Goal: Task Accomplishment & Management: Manage account settings

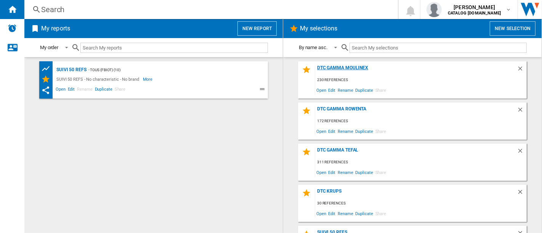
click at [357, 69] on div "DTC GAMMA MOULINEX" at bounding box center [415, 70] width 201 height 10
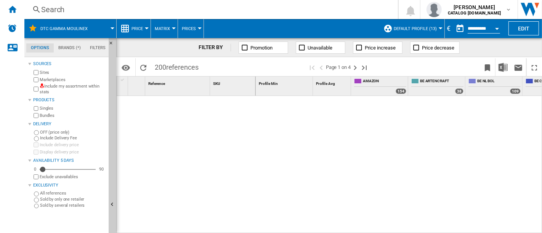
click at [415, 34] on button "Default profile (13)" at bounding box center [416, 28] width 47 height 19
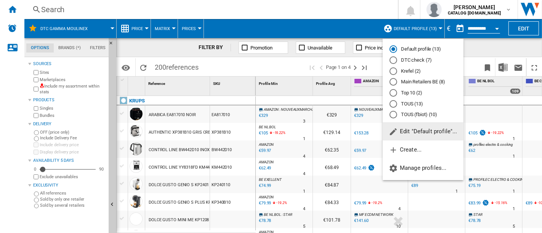
click at [394, 60] on div "DTC check (7)" at bounding box center [393, 60] width 8 height 8
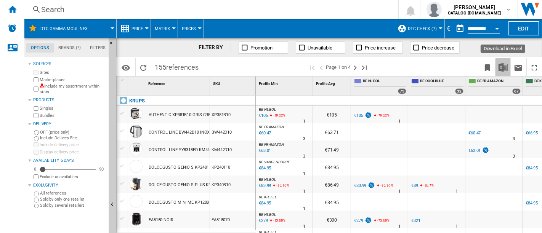
click at [503, 65] on img "Download in Excel" at bounding box center [502, 67] width 9 height 9
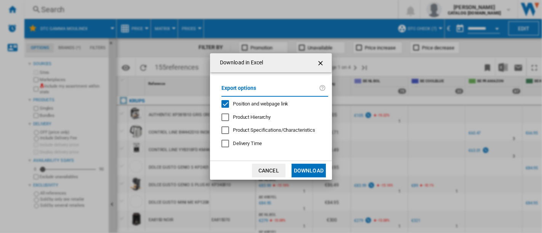
click at [267, 102] on span "Position and webpage link" at bounding box center [261, 104] width 56 height 6
click at [306, 171] on button "Download" at bounding box center [308, 171] width 34 height 14
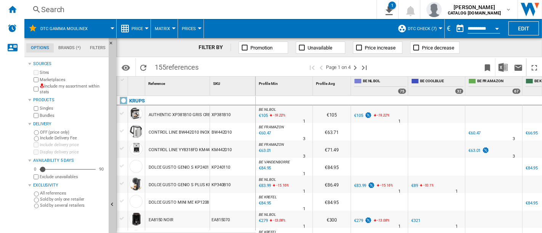
click at [300, 12] on div "Search" at bounding box center [198, 9] width 315 height 11
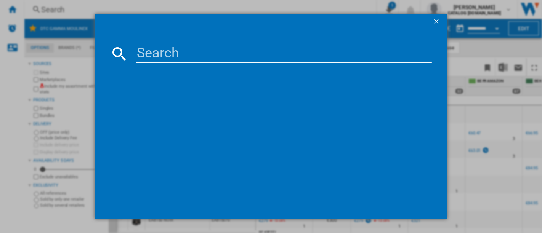
click at [290, 54] on input at bounding box center [284, 54] width 296 height 18
paste input "YY4899"
type input "YY4899"
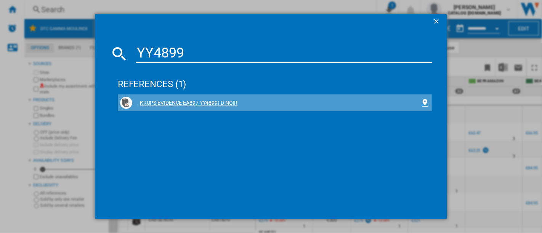
click at [201, 98] on div "KRUPS EVIDENCE EA897 YY4899FD NOIR" at bounding box center [274, 103] width 309 height 12
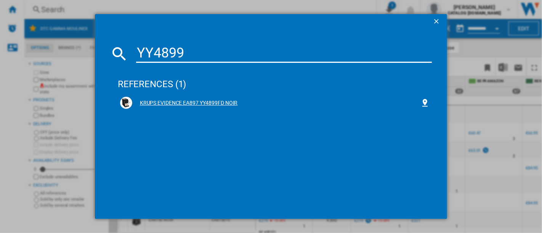
click at [232, 98] on div "KRUPS EVIDENCE EA897 YY4899FD NOIR" at bounding box center [274, 103] width 309 height 12
click at [213, 100] on div "KRUPS EVIDENCE EA897 YY4899FD NOIR" at bounding box center [276, 103] width 288 height 8
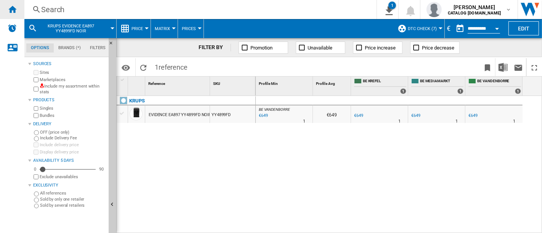
click at [21, 4] on div "Home" at bounding box center [12, 9] width 24 height 19
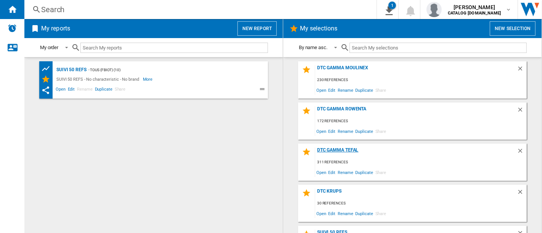
click at [340, 149] on div "DTC GAMMA TEFAL" at bounding box center [415, 152] width 201 height 10
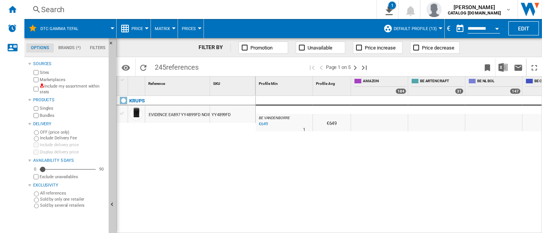
click at [436, 30] on button "Default profile (13)" at bounding box center [416, 28] width 47 height 19
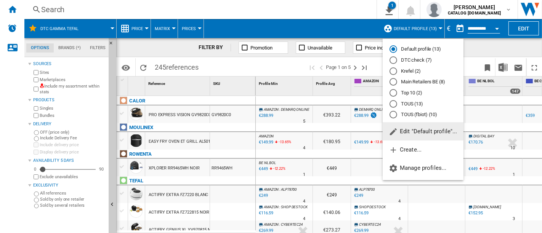
click at [409, 62] on md-radio-button "DTC check (7)" at bounding box center [422, 60] width 67 height 7
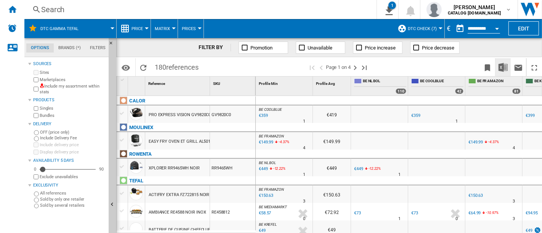
click at [505, 64] on img "Download in Excel" at bounding box center [502, 67] width 9 height 9
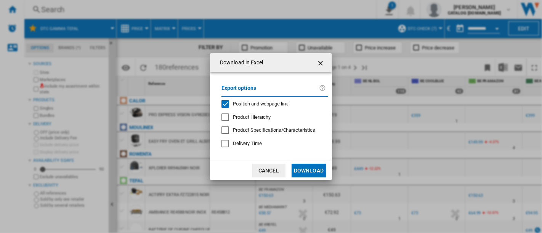
click at [270, 99] on div "Export options Position and webpage link Product Hierarchy Product Specificatio…" at bounding box center [274, 117] width 114 height 74
click at [273, 102] on span "Position and webpage link" at bounding box center [261, 104] width 56 height 6
click at [310, 168] on button "Download" at bounding box center [308, 171] width 34 height 14
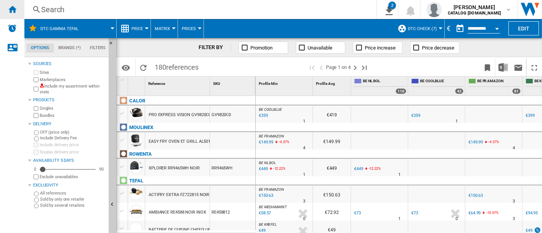
click at [13, 14] on div "Home" at bounding box center [12, 9] width 24 height 19
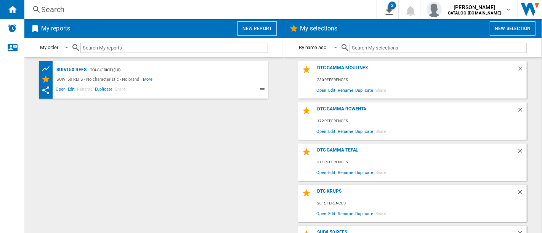
click at [340, 108] on div "DTC Gamma Rowenta" at bounding box center [415, 111] width 201 height 10
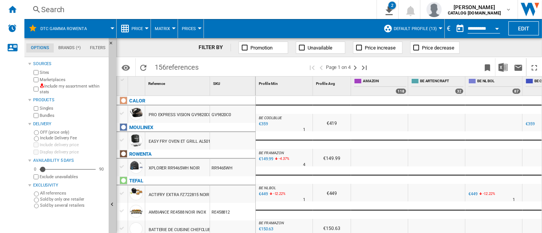
click at [431, 28] on span "Default profile (13)" at bounding box center [414, 28] width 43 height 5
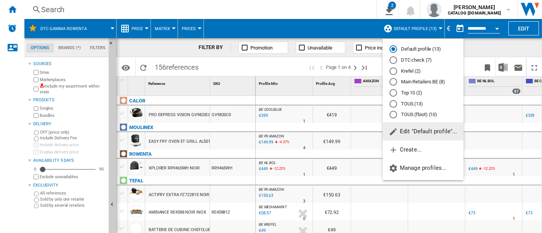
click at [409, 54] on md-radio-group "Default profile (13) DTC check (7) Krefel (2) Main Retailers BE (8) Top 10 (2) …" at bounding box center [422, 82] width 81 height 73
click at [409, 57] on md-radio-button "DTC check (7)" at bounding box center [422, 60] width 67 height 7
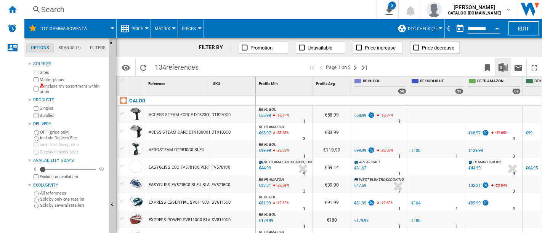
click at [502, 67] on img "Download in Excel" at bounding box center [502, 67] width 9 height 9
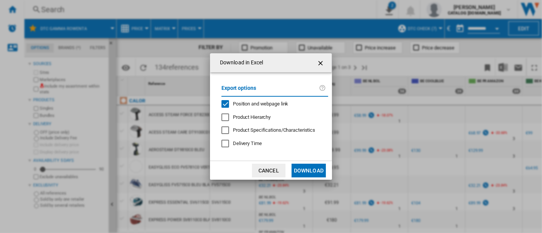
click at [244, 102] on span "Position and webpage link" at bounding box center [261, 104] width 56 height 6
click at [312, 173] on button "Download" at bounding box center [308, 171] width 34 height 14
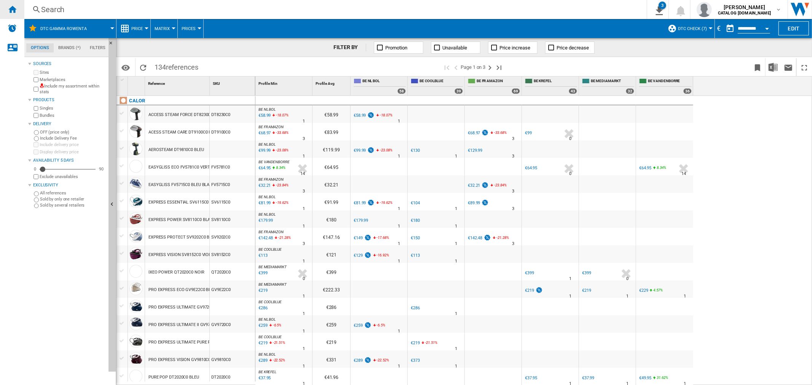
click at [14, 9] on ng-md-icon "Home" at bounding box center [12, 9] width 9 height 9
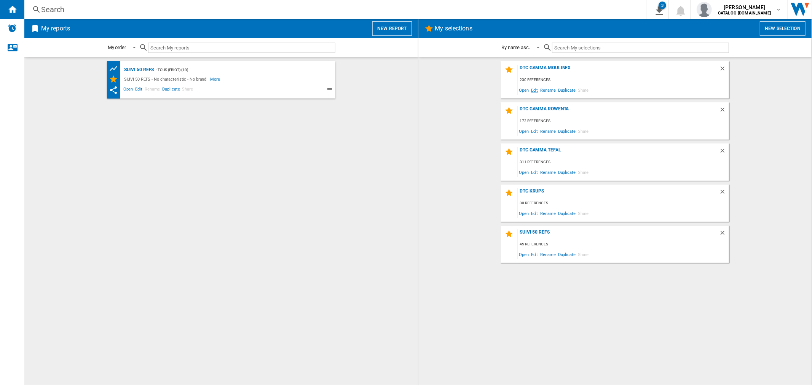
click at [536, 88] on span "Edit" at bounding box center [535, 90] width 10 height 10
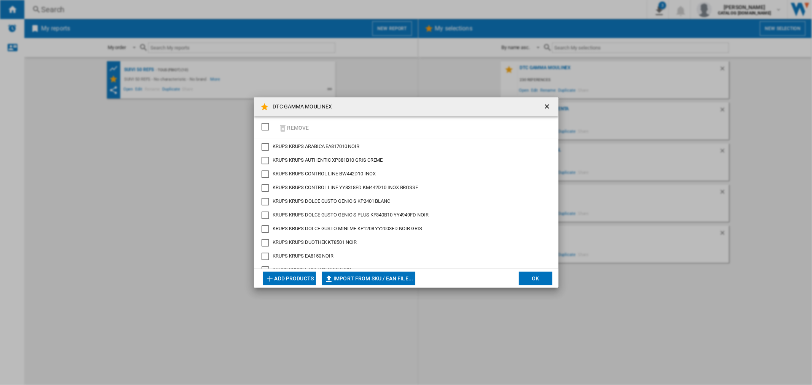
click at [303, 233] on button "Add products" at bounding box center [289, 279] width 53 height 14
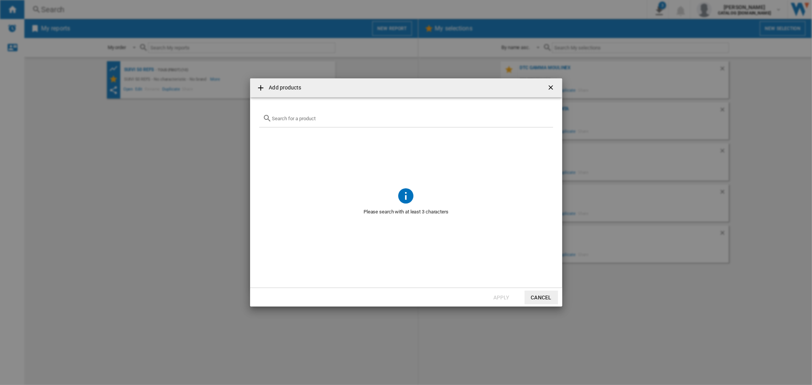
click at [350, 122] on div at bounding box center [406, 119] width 294 height 18
click at [350, 118] on input "text" at bounding box center [410, 119] width 277 height 6
paste input "CE9721F0"
type input "CE9721F0"
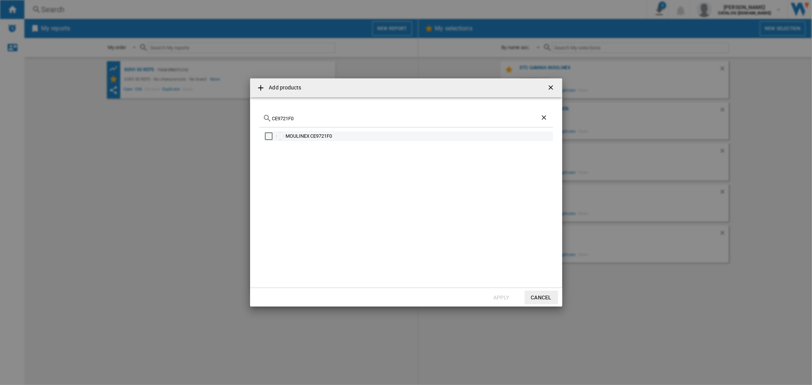
drag, startPoint x: 345, startPoint y: 139, endPoint x: 286, endPoint y: 139, distance: 59.4
click at [286, 139] on div "MOULINEX CE9721F0" at bounding box center [419, 137] width 266 height 8
copy div "MOULINEX CE9721F0"
click at [284, 111] on div "CE9721F0" at bounding box center [406, 119] width 294 height 18
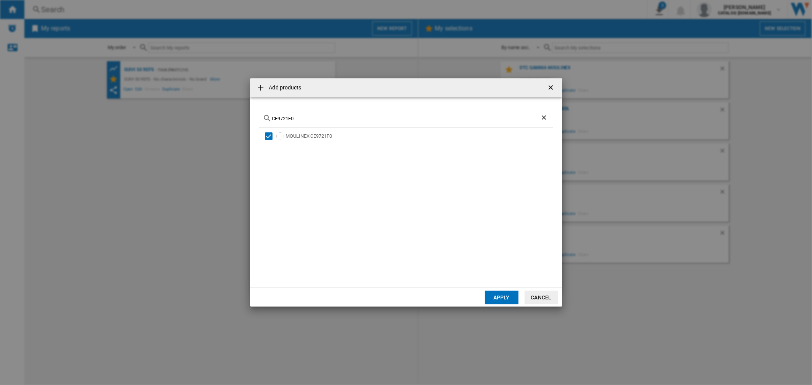
click at [287, 113] on div "CE9721F0" at bounding box center [406, 119] width 294 height 18
click at [288, 116] on input "CE9721F0" at bounding box center [406, 119] width 268 height 6
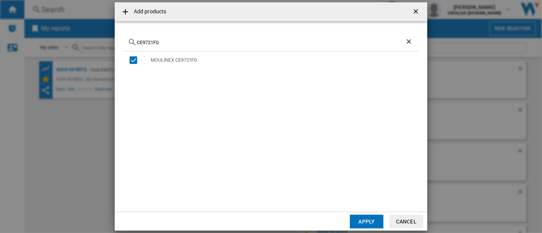
click at [369, 220] on button "Apply" at bounding box center [367, 222] width 34 height 14
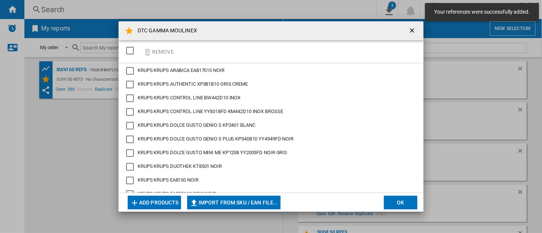
click at [154, 205] on button "Add products" at bounding box center [154, 203] width 53 height 14
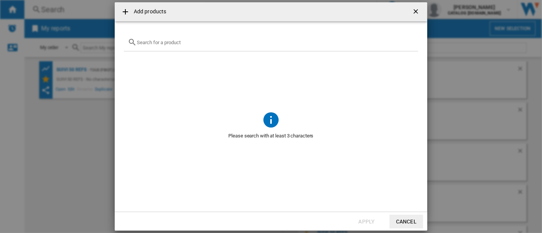
click at [175, 44] on input "Add products ..." at bounding box center [275, 43] width 277 height 6
paste input "CE97GUF0"
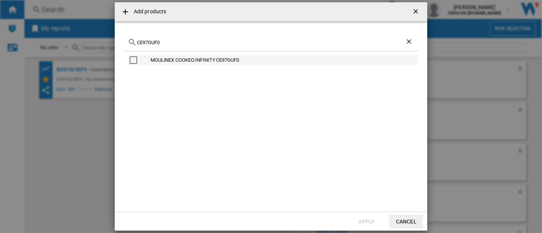
type input "CE97GUF0"
drag, startPoint x: 260, startPoint y: 58, endPoint x: 151, endPoint y: 58, distance: 108.9
click at [151, 58] on div "MOULINEX COOKEO INFINITY CE97GUF0" at bounding box center [283, 60] width 266 height 8
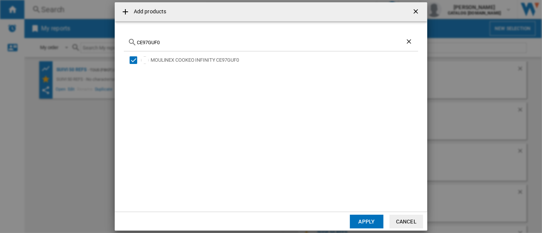
copy div "MOULINEX COOKEO INFINITY CE97GUF0"
click at [369, 216] on button "Apply" at bounding box center [367, 222] width 34 height 14
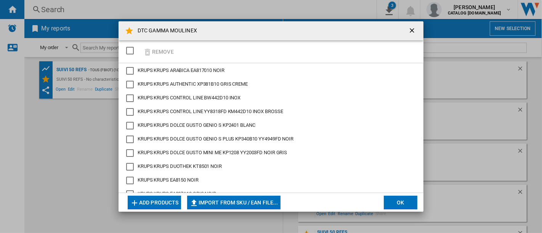
click at [150, 205] on button "Add products" at bounding box center [154, 203] width 53 height 14
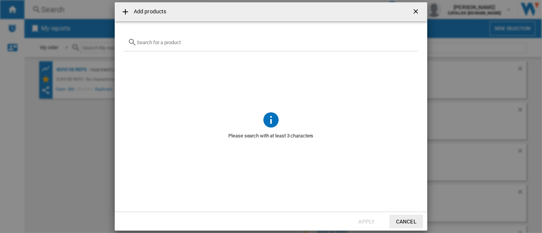
click at [229, 48] on div "Add products ..." at bounding box center [271, 43] width 294 height 18
click at [229, 44] on input "Add products ..." at bounding box center [275, 43] width 277 height 6
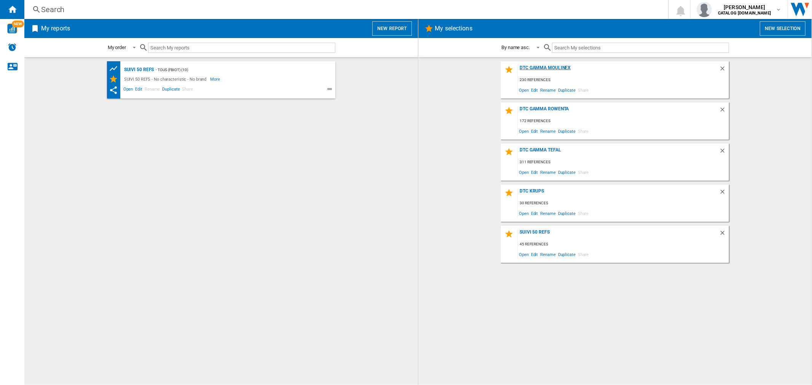
click at [561, 66] on div "DTC GAMMA MOULINEX" at bounding box center [618, 70] width 201 height 10
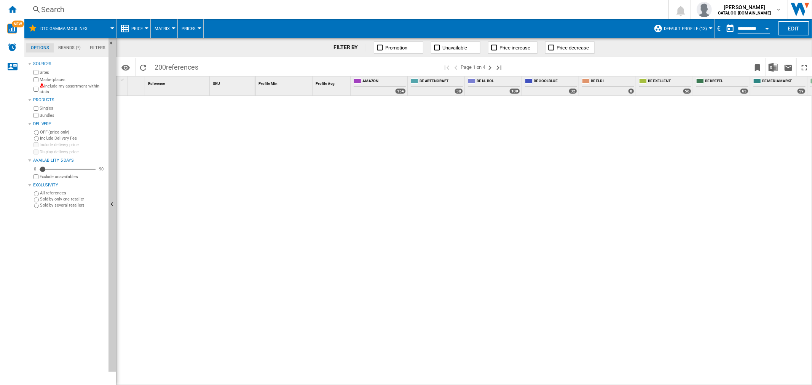
click at [323, 5] on div "Search" at bounding box center [344, 9] width 607 height 11
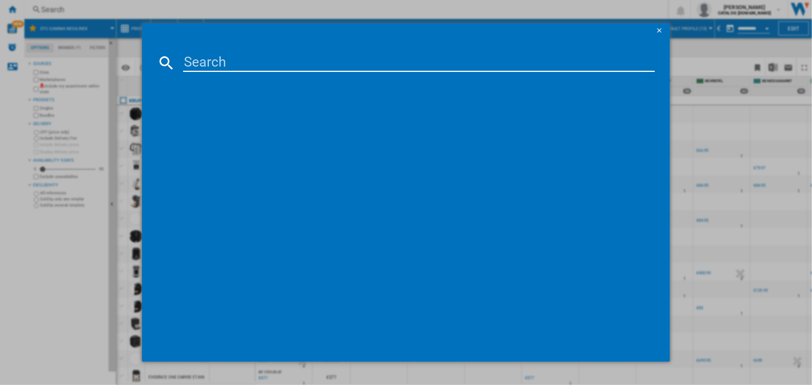
click at [296, 69] on input at bounding box center [418, 63] width 471 height 18
paste input "CE9721F0"
type input "CE9721F0"
click at [223, 114] on div "MOULINEX CE9721F0" at bounding box center [411, 113] width 464 height 8
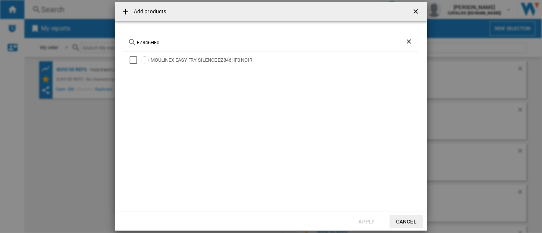
type input "EZ846HF0"
drag, startPoint x: 284, startPoint y: 59, endPoint x: 150, endPoint y: 61, distance: 134.1
click at [150, 61] on div "MOULINEX EASY FRY SILENCE EZ846HF0 NOIR" at bounding box center [283, 60] width 266 height 8
copy div "MOULINEX EASY FRY SILENCE EZ846HF0 NOIR"
click at [364, 221] on button "Apply" at bounding box center [367, 222] width 34 height 14
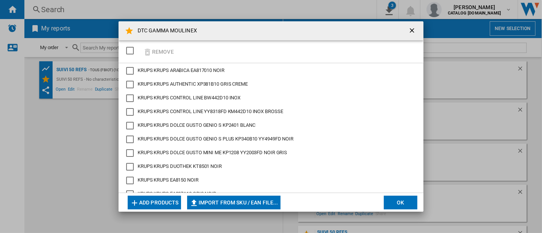
click at [142, 203] on button "Add products" at bounding box center [154, 203] width 53 height 14
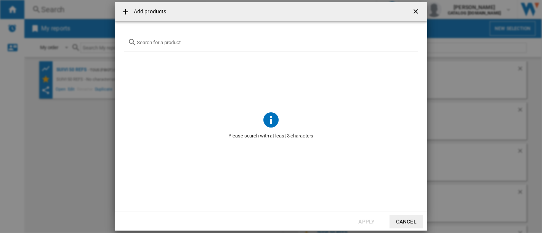
drag, startPoint x: 203, startPoint y: 51, endPoint x: 205, endPoint y: 44, distance: 7.1
click at [203, 50] on div "Add products ..." at bounding box center [271, 43] width 294 height 18
click at [205, 44] on input "Add products ..." at bounding box center [275, 43] width 277 height 6
paste input "EZ832HF0"
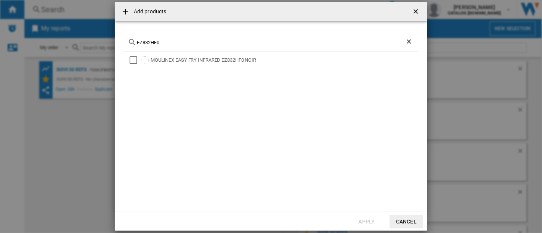
type input "EZ832HF0"
drag, startPoint x: 265, startPoint y: 61, endPoint x: 152, endPoint y: 61, distance: 113.9
click at [152, 61] on div "MOULINEX EASY FRY INFRARED EZ832HF0 NOIR" at bounding box center [283, 60] width 266 height 8
copy div "MOULINEX EASY FRY INFRARED EZ832HF0 NOIR"
click at [384, 183] on div "MOULINEX EASY FRY INFRARED EZ832HF0 NOIR" at bounding box center [271, 126] width 294 height 151
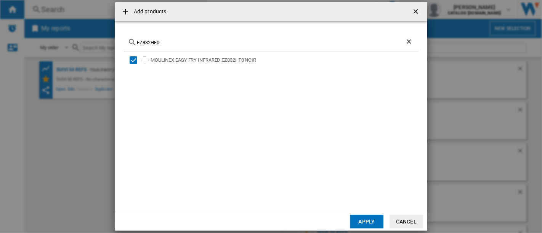
click at [366, 222] on button "Apply" at bounding box center [367, 222] width 34 height 14
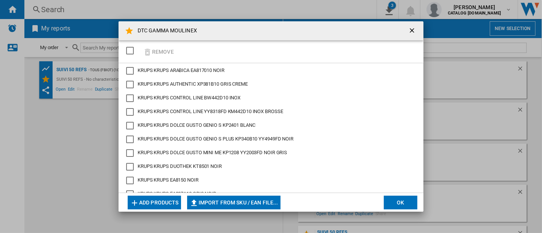
click at [147, 196] on button "Add products" at bounding box center [154, 203] width 53 height 14
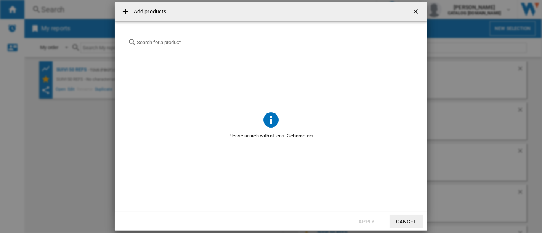
click at [205, 40] on input "Add products ..." at bounding box center [275, 43] width 277 height 6
paste input "BW871DF0"
click at [218, 43] on input "BW871DF0" at bounding box center [271, 43] width 268 height 6
type input "BW871DF0"
click at [419, 9] on ng-md-icon "getI18NText('BUTTONS.CLOSE_DIALOG')" at bounding box center [416, 12] width 9 height 9
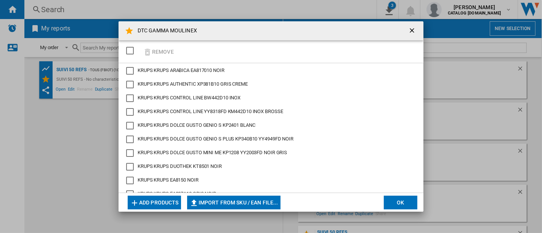
click at [405, 32] on button "button" at bounding box center [412, 30] width 15 height 15
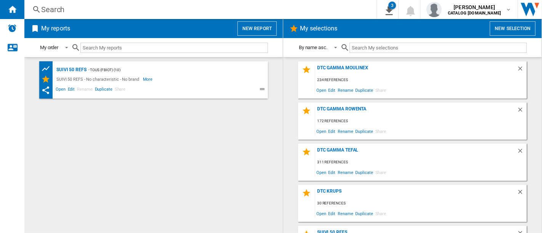
scroll to position [29, 0]
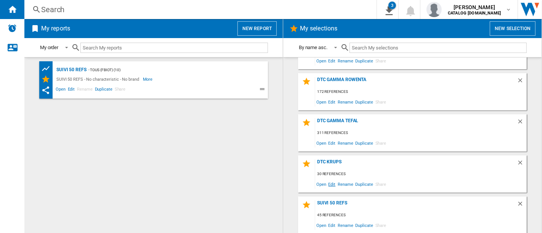
click at [332, 184] on span "Edit" at bounding box center [332, 184] width 10 height 10
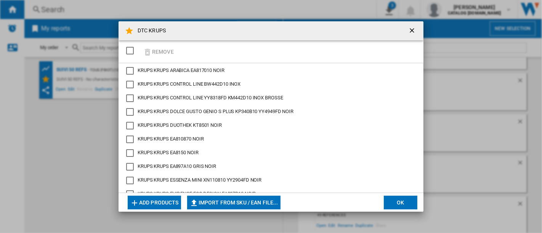
click at [145, 200] on button "Add products" at bounding box center [154, 203] width 53 height 14
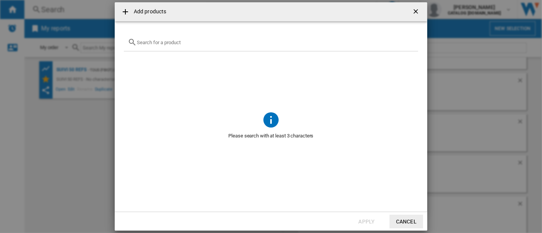
click at [197, 45] on div "Add products ..." at bounding box center [271, 43] width 294 height 18
click at [199, 42] on input "Add products ..." at bounding box center [275, 43] width 277 height 6
paste input "BW871DF0"
type input "BW871DF0"
click at [134, 40] on md-icon "Add products ..." at bounding box center [132, 42] width 9 height 9
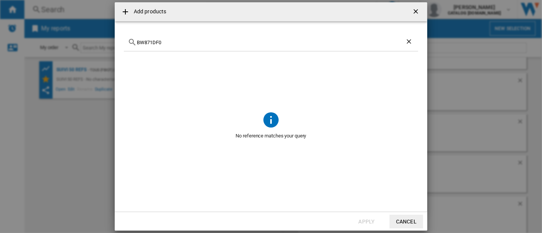
click at [136, 40] on md-icon "Add products ..." at bounding box center [132, 42] width 9 height 9
click at [137, 40] on input "BW871DF0" at bounding box center [271, 43] width 268 height 6
drag, startPoint x: 183, startPoint y: 42, endPoint x: 111, endPoint y: 42, distance: 72.0
click at [111, 42] on div "Add products BW871DF0 No reference matches your query Apply Cancel" at bounding box center [271, 116] width 542 height 233
click at [266, 81] on span "Add products ..." at bounding box center [271, 80] width 294 height 59
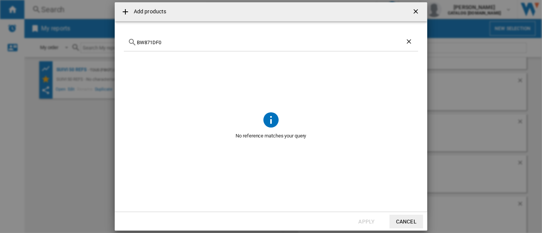
drag, startPoint x: 209, startPoint y: 51, endPoint x: 210, endPoint y: 45, distance: 6.2
click at [209, 51] on span "Add products ..." at bounding box center [271, 80] width 294 height 59
click at [210, 45] on div "BW871DF0" at bounding box center [271, 43] width 294 height 18
click at [211, 43] on input "BW871DF0" at bounding box center [271, 43] width 268 height 6
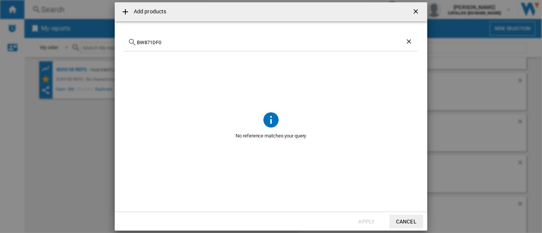
click at [211, 43] on input "BW871DF0" at bounding box center [271, 43] width 268 height 6
click at [417, 14] on ng-md-icon "getI18NText('BUTTONS.CLOSE_DIALOG')" at bounding box center [416, 12] width 9 height 9
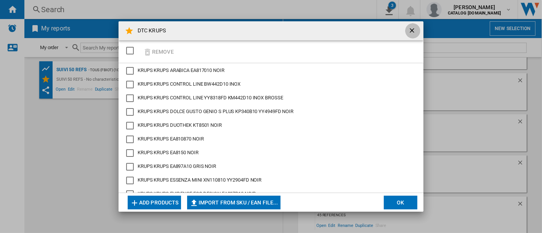
click at [408, 32] on ng-md-icon "getI18NText('BUTTONS.CLOSE_DIALOG')" at bounding box center [412, 31] width 9 height 9
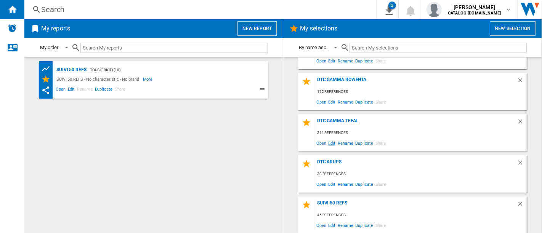
click at [329, 143] on span "Edit" at bounding box center [332, 143] width 10 height 10
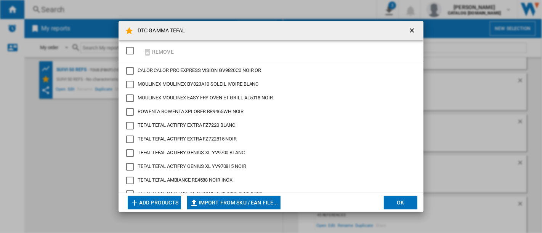
click at [145, 201] on button "Add products" at bounding box center [154, 203] width 53 height 14
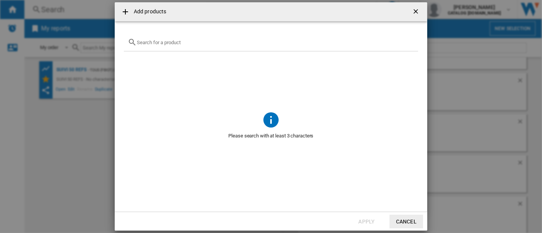
click at [192, 46] on div "Add products ..." at bounding box center [271, 43] width 294 height 18
click at [190, 42] on input "Add products ..." at bounding box center [275, 43] width 277 height 6
paste input "BW871DF0"
type input "BW871DF0"
click at [412, 9] on ng-md-icon "getI18NText('BUTTONS.CLOSE_DIALOG')" at bounding box center [416, 12] width 9 height 9
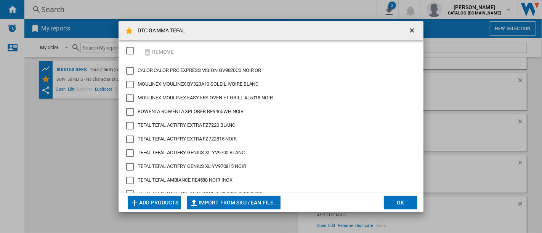
click at [409, 29] on ng-md-icon "getI18NText('BUTTONS.CLOSE_DIALOG')" at bounding box center [412, 31] width 9 height 9
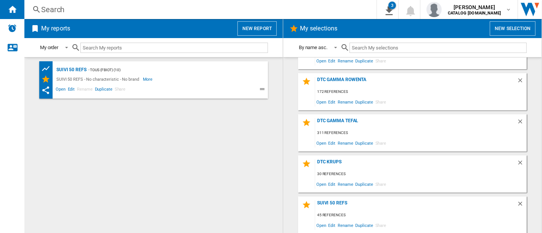
scroll to position [0, 0]
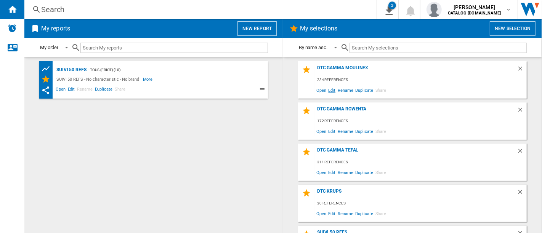
click at [330, 89] on span "Edit" at bounding box center [332, 90] width 10 height 10
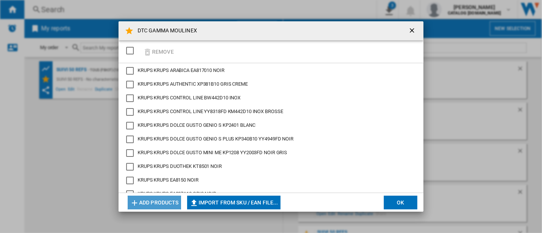
click at [161, 199] on button "Add products" at bounding box center [154, 203] width 53 height 14
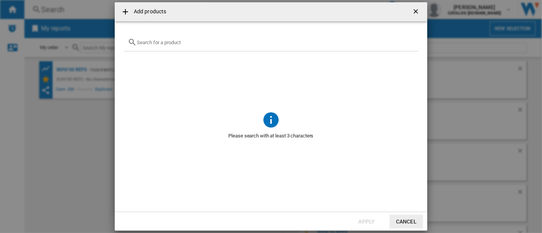
click at [187, 47] on div "Add products ..." at bounding box center [271, 43] width 294 height 18
click at [189, 42] on input "Add products ..." at bounding box center [275, 43] width 277 height 6
paste input "BW871DF0"
type input "BW871DF0"
click at [406, 37] on div "BW871DF0" at bounding box center [271, 43] width 294 height 18
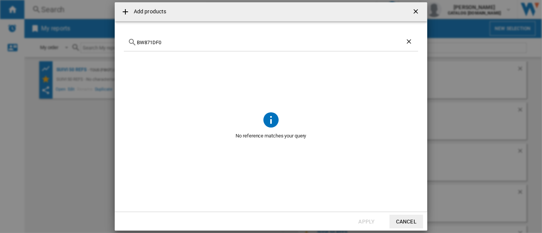
click at [408, 40] on ng-md-icon "Clear search" at bounding box center [409, 42] width 9 height 9
click at [400, 217] on button "Cancel" at bounding box center [406, 222] width 34 height 14
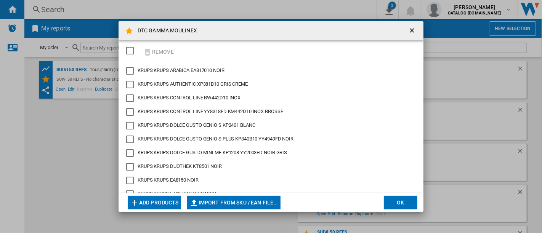
click at [273, 33] on md-toolbar "DTC GAMMA MOULINEX" at bounding box center [270, 30] width 305 height 19
click at [272, 29] on md-toolbar "DTC GAMMA MOULINEX" at bounding box center [270, 30] width 305 height 19
click at [292, 30] on md-toolbar "DTC GAMMA MOULINEX" at bounding box center [270, 30] width 305 height 19
click at [261, 31] on md-toolbar "DTC GAMMA MOULINEX" at bounding box center [270, 30] width 305 height 19
click at [412, 30] on ng-md-icon "getI18NText('BUTTONS.CLOSE_DIALOG')" at bounding box center [412, 31] width 9 height 9
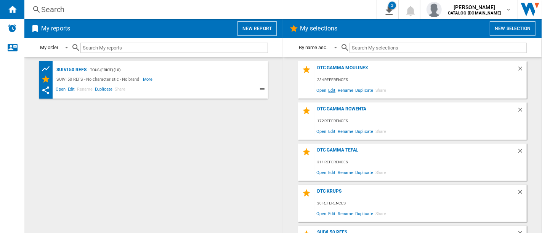
click at [331, 90] on span "Edit" at bounding box center [332, 90] width 10 height 10
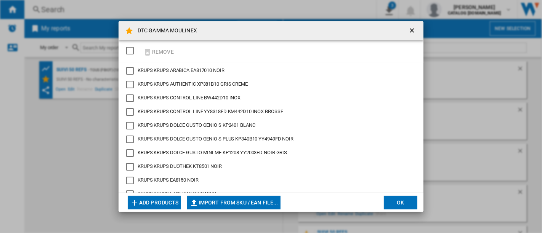
click at [155, 203] on button "Add products" at bounding box center [154, 203] width 53 height 14
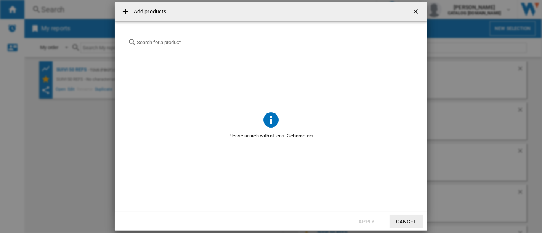
click at [230, 44] on input "Add products ..." at bounding box center [275, 43] width 277 height 6
paste input "BW871DF0"
type input "BW871DF0"
click at [419, 16] on ng-md-icon "getI18NText('BUTTONS.CLOSE_DIALOG')" at bounding box center [416, 12] width 9 height 9
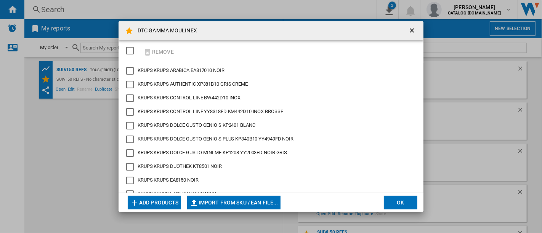
click at [408, 35] on button "DTC GAMMA ..." at bounding box center [412, 30] width 15 height 15
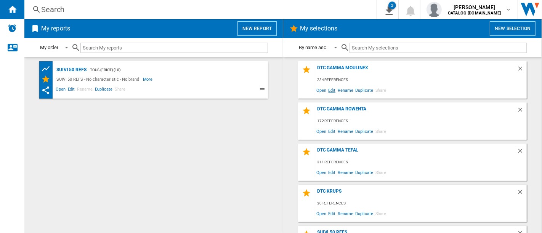
click at [328, 90] on span "Edit" at bounding box center [332, 90] width 10 height 10
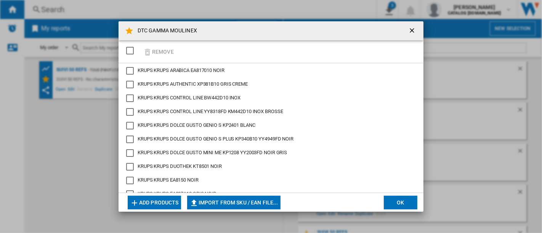
click at [158, 204] on button "Add products" at bounding box center [154, 203] width 53 height 14
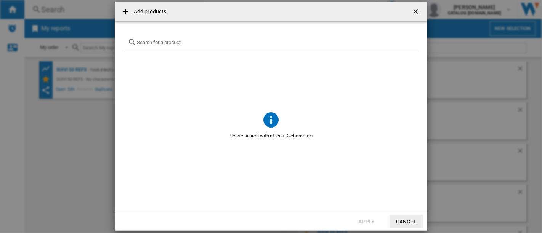
click at [194, 47] on div "Add products ..." at bounding box center [271, 43] width 294 height 18
click at [198, 45] on input "Add products ..." at bounding box center [275, 43] width 277 height 6
click at [251, 36] on div "Add products ..." at bounding box center [271, 43] width 294 height 18
click at [248, 42] on input "Add products ..." at bounding box center [275, 43] width 277 height 6
paste input "BW871DF0"
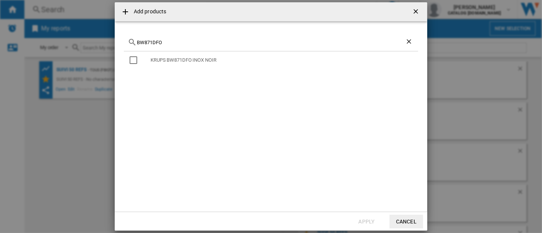
type input "BW871DFO"
click at [410, 44] on ng-md-icon "Clear search" at bounding box center [409, 42] width 9 height 9
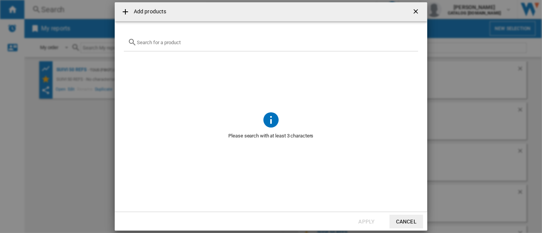
click at [251, 46] on div "Add products ..." at bounding box center [271, 43] width 294 height 18
click at [155, 38] on div "Add products ..." at bounding box center [271, 43] width 294 height 18
click at [158, 42] on input "Add products ..." at bounding box center [275, 43] width 277 height 6
paste input "XA6150E0"
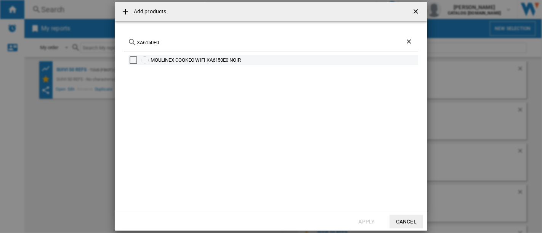
drag, startPoint x: 257, startPoint y: 59, endPoint x: 145, endPoint y: 58, distance: 111.2
click at [145, 58] on div "MOULINEX COOKEO WIFI XA6150E0 NOIR" at bounding box center [272, 60] width 289 height 10
copy div "MOULINEX COOKEO WIFI XA6150E0 NOIR"
click at [164, 43] on input "XA6150E0" at bounding box center [271, 43] width 268 height 6
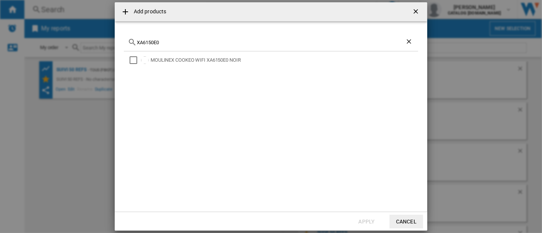
paste input "1510003001"
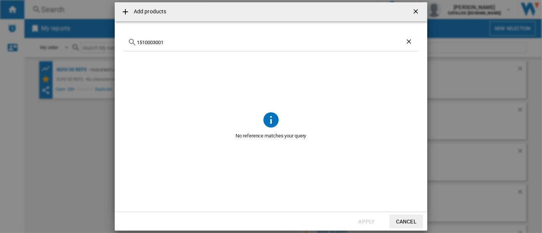
click at [154, 48] on div "1510003001" at bounding box center [271, 43] width 294 height 18
click at [155, 48] on div "1510003001" at bounding box center [271, 43] width 294 height 18
click at [160, 42] on input "1510003001" at bounding box center [271, 43] width 268 height 6
paste input "DK853BE0"
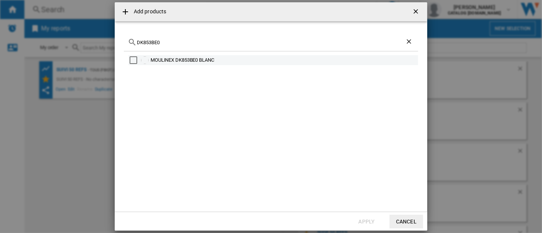
type input "DK853BE0"
drag, startPoint x: 227, startPoint y: 63, endPoint x: 150, endPoint y: 61, distance: 77.7
click at [150, 61] on div "MOULINEX DK853BE0 BLANC" at bounding box center [272, 60] width 289 height 10
copy div "MOULINEX DK853BE0 BLANC"
click at [323, 151] on div "MOULINEX DK853BE0 BLANC" at bounding box center [271, 126] width 294 height 151
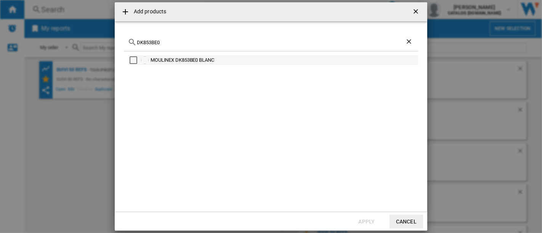
click at [131, 58] on div "Select" at bounding box center [133, 60] width 8 height 8
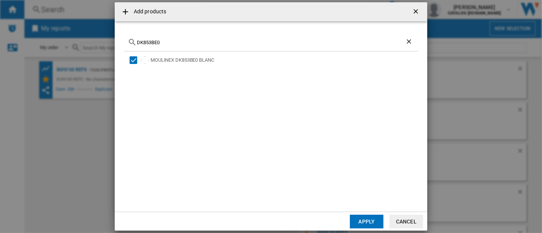
click at [370, 214] on md-dialog-actions "Apply Cancel" at bounding box center [271, 221] width 312 height 19
click at [367, 218] on button "Apply" at bounding box center [367, 222] width 34 height 14
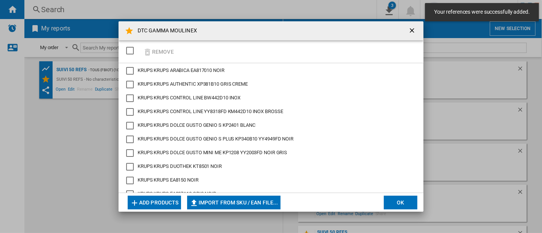
click at [136, 198] on ng-md-icon "DTC GAMMA ..." at bounding box center [134, 202] width 9 height 9
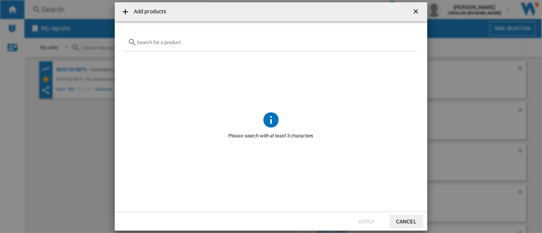
click at [187, 38] on div "Add products ..." at bounding box center [271, 43] width 294 height 18
click at [187, 41] on input "Add products ..." at bounding box center [275, 43] width 277 height 6
paste input "EZ901AF0"
type input "EZ901AF0"
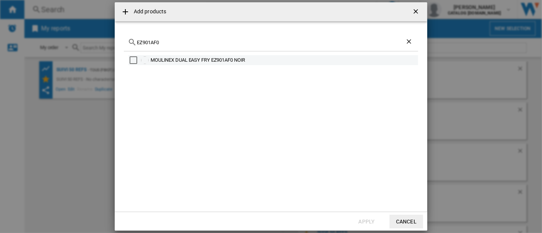
drag, startPoint x: 260, startPoint y: 62, endPoint x: 151, endPoint y: 65, distance: 108.6
click at [151, 65] on div "MOULINEX DUAL EASY FRY EZ901AF0 NOIR" at bounding box center [272, 60] width 289 height 10
copy div "MOULINEX DUAL EASY FRY EZ901AF0 NOIR"
click at [41, 40] on div "Add products EZ901AF0 MOULINEX DUAL EASY FRY EZ901AF0 NOIR Apply Cancel" at bounding box center [271, 116] width 542 height 233
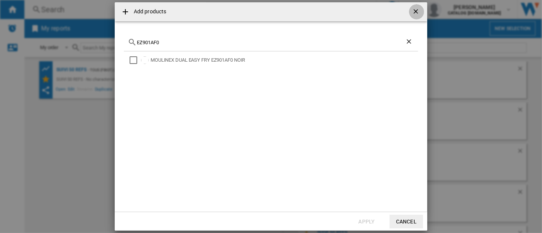
click at [417, 14] on ng-md-icon "getI18NText('BUTTONS.CLOSE_DIALOG')" at bounding box center [416, 12] width 9 height 9
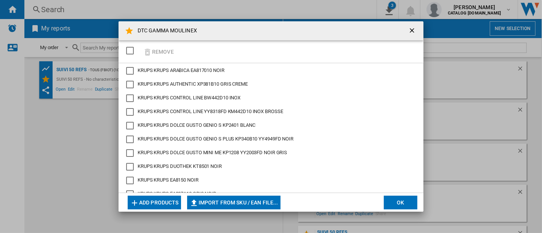
click at [13, 6] on div "DTC GAMMA MOULINEX Remove KRUPS KRUPS ARABICA EA817010 NOIR KRUPS KRUPS AUTHENT…" at bounding box center [271, 116] width 542 height 233
click at [415, 32] on ng-md-icon "getI18NText('BUTTONS.CLOSE_DIALOG')" at bounding box center [412, 31] width 9 height 9
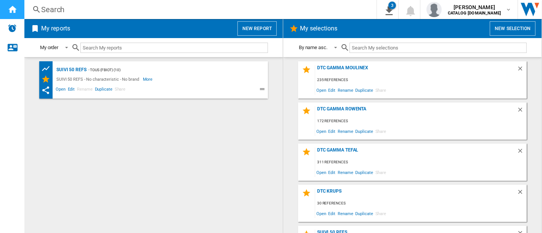
click at [14, 10] on ng-md-icon "Home" at bounding box center [12, 9] width 9 height 9
click at [328, 132] on span "Edit" at bounding box center [332, 131] width 10 height 10
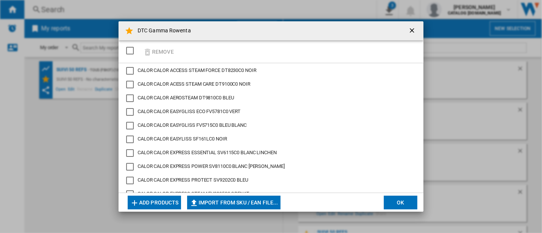
click at [143, 202] on button "Add products" at bounding box center [154, 203] width 53 height 14
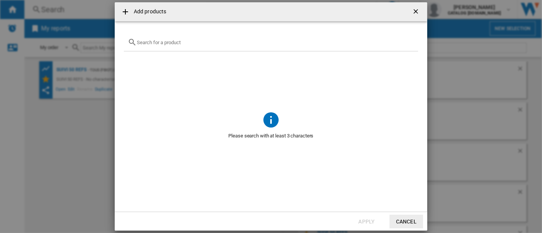
click at [154, 41] on input "Add products ..." at bounding box center [275, 43] width 277 height 6
paste input "DT8720C0"
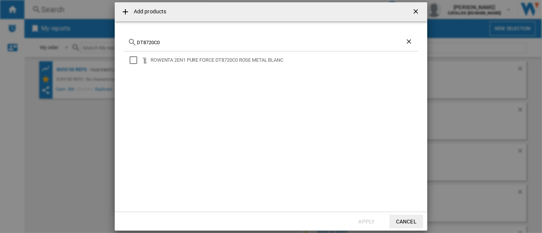
type input "DT8720C0"
drag, startPoint x: 302, startPoint y: 61, endPoint x: 152, endPoint y: 59, distance: 150.1
click at [152, 59] on div "ROWENTA 2EN1 PURE FORCE DT8720C0 ROSE METAL BLANC" at bounding box center [283, 60] width 266 height 8
copy div "ROWENTA 2EN1 PURE FORCE DT8720C0 ROSE METAL BLANC"
click at [362, 221] on button "Apply" at bounding box center [367, 222] width 34 height 14
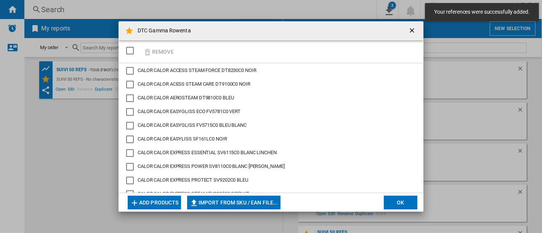
click at [162, 201] on button "Add products" at bounding box center [154, 203] width 53 height 14
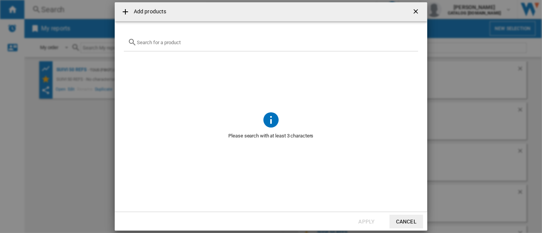
click at [177, 41] on input "Add products ..." at bounding box center [275, 43] width 277 height 6
paste input "JA8001E0"
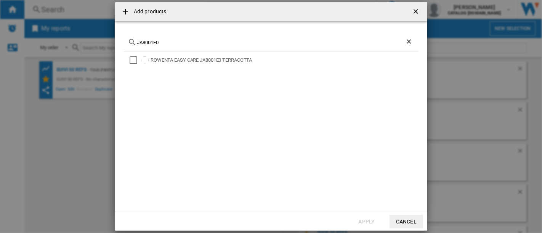
type input "JA8001E0"
drag, startPoint x: 264, startPoint y: 61, endPoint x: 151, endPoint y: 60, distance: 113.1
click at [151, 60] on div "ROWENTA EASY CARE JA8001E0 TERRACOTTA" at bounding box center [283, 60] width 266 height 8
copy div "ROWENTA EASY CARE JA8001E0 TERRACOTTA"
click at [362, 215] on button "Apply" at bounding box center [367, 222] width 34 height 14
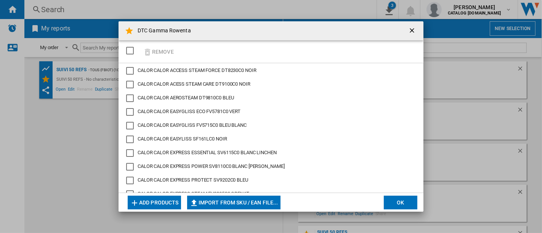
click at [161, 201] on button "Add products" at bounding box center [154, 203] width 53 height 14
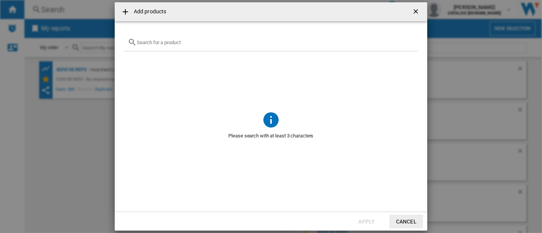
click at [148, 44] on input "Add products ..." at bounding box center [275, 43] width 277 height 6
paste input "DA1610E0"
type input "DA1610E0"
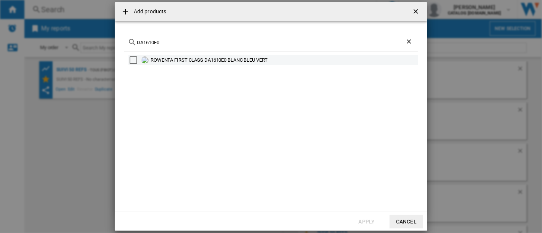
drag, startPoint x: 286, startPoint y: 61, endPoint x: 150, endPoint y: 60, distance: 135.6
click at [150, 60] on div "ROWENTA FIRST CLASS DA1610E0 BLANC BLEU VERT" at bounding box center [283, 60] width 266 height 8
copy div "ROWENTA FIRST CLASS DA1610E0 BLANC BLEU VERT"
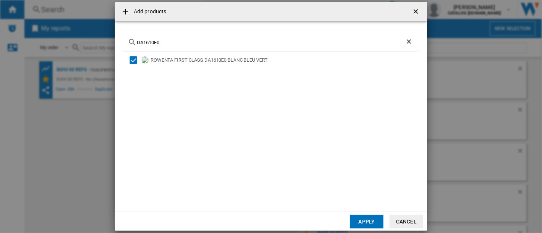
drag, startPoint x: 369, startPoint y: 219, endPoint x: 369, endPoint y: 209, distance: 10.3
click at [369, 219] on button "Apply" at bounding box center [367, 222] width 34 height 14
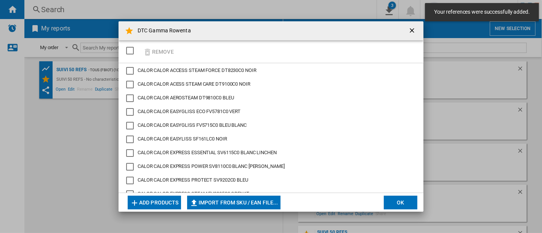
click at [166, 206] on button "Add products" at bounding box center [154, 203] width 53 height 14
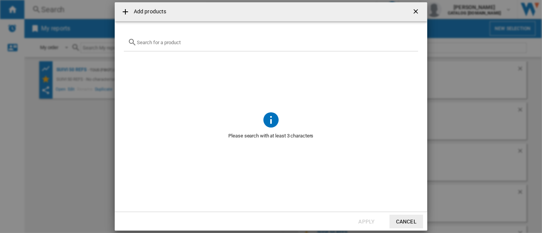
click at [221, 44] on input "Add products ..." at bounding box center [275, 43] width 277 height 6
paste input "TN3110E0"
type input "TN3110E0"
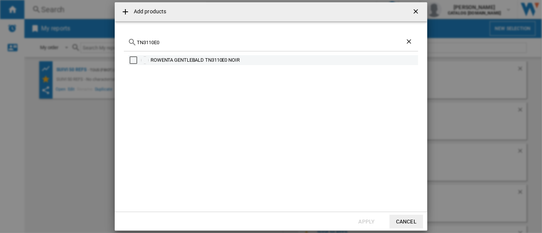
drag, startPoint x: 241, startPoint y: 60, endPoint x: 150, endPoint y: 59, distance: 91.8
click at [150, 59] on div "ROWENTA GENTLEBALD TN3110E0 NOIR" at bounding box center [272, 60] width 289 height 10
copy div "ROWENTA GENTLEBALD TN3110E0 NOIR"
click at [301, 115] on div "ROWENTA GENTLEBALD TN3110E0 NOIR" at bounding box center [271, 126] width 294 height 151
click at [280, 60] on div "ROWENTA GENTLEBALD TN3110E0 NOIR" at bounding box center [283, 60] width 266 height 8
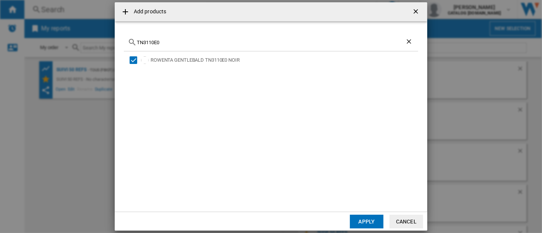
click at [363, 212] on md-dialog-actions "Apply Cancel" at bounding box center [271, 221] width 312 height 19
click at [362, 215] on button "Apply" at bounding box center [367, 222] width 34 height 14
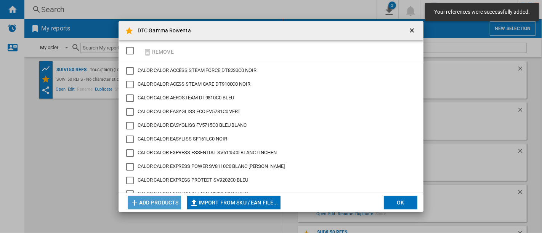
click at [141, 202] on button "Add products" at bounding box center [154, 203] width 53 height 14
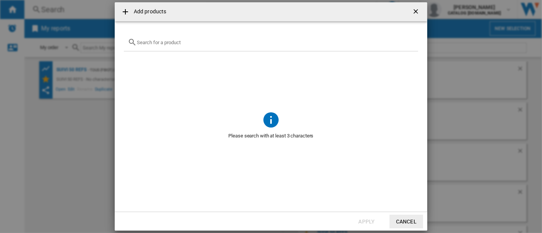
click at [184, 38] on div "Add products ..." at bounding box center [271, 43] width 294 height 18
click at [185, 42] on input "Add products ..." at bounding box center [275, 43] width 277 height 6
paste input "GZ2271E0"
type input "GZ2271E0"
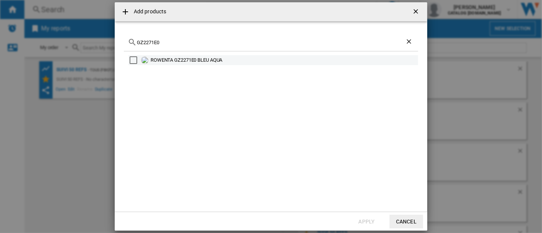
drag, startPoint x: 230, startPoint y: 59, endPoint x: 151, endPoint y: 63, distance: 79.7
click at [151, 63] on div "ROWENTA GZ2271E0 BLEU AQUA" at bounding box center [283, 60] width 266 height 8
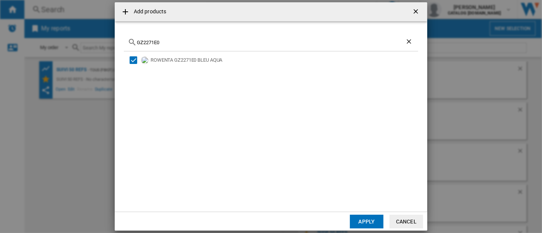
copy div "ROWENTA GZ2271E0 BLEU AQUA"
click at [361, 220] on button "Apply" at bounding box center [367, 222] width 34 height 14
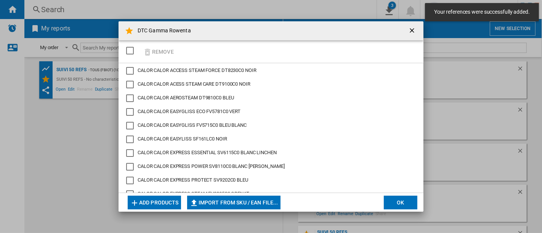
click at [148, 202] on button "Add products" at bounding box center [154, 203] width 53 height 14
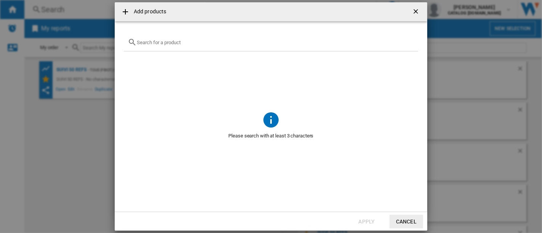
click at [305, 42] on input "Add products ..." at bounding box center [275, 43] width 277 height 6
paste input "TN3720E0"
type input "TN3720E0"
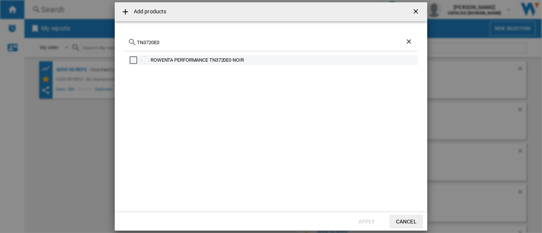
drag, startPoint x: 251, startPoint y: 60, endPoint x: 150, endPoint y: 64, distance: 100.6
click at [150, 62] on div "ROWENTA PERFORMANCE TN3720E0 NOIR" at bounding box center [272, 60] width 289 height 10
click at [131, 55] on div "ROWENTA PERFORMANCE TN3720E0 NOIR" at bounding box center [272, 60] width 289 height 10
click at [133, 61] on div "Select" at bounding box center [133, 60] width 8 height 8
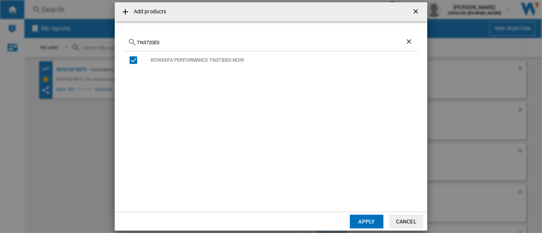
click at [374, 215] on button "Apply" at bounding box center [367, 222] width 34 height 14
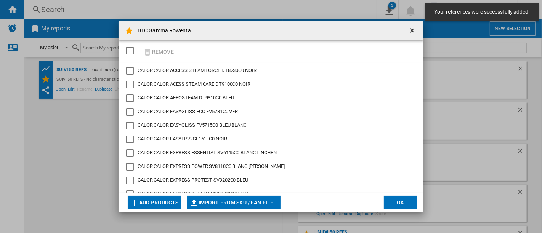
click at [168, 196] on button "Add products" at bounding box center [154, 203] width 53 height 14
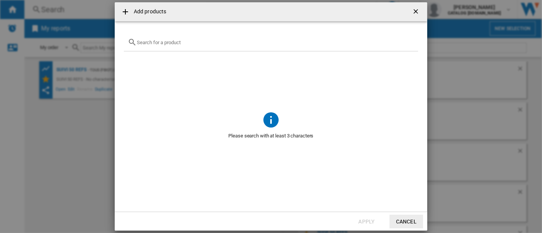
click at [200, 42] on input "Add products ..." at bounding box center [275, 43] width 277 height 6
paste input "SO2351F0"
type input "SO2351F0"
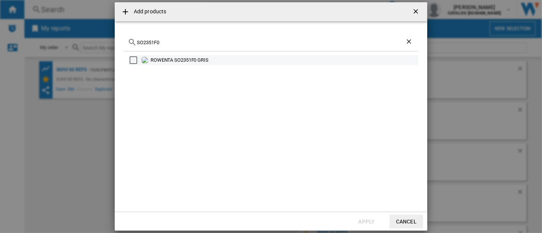
drag, startPoint x: 222, startPoint y: 59, endPoint x: 151, endPoint y: 61, distance: 70.9
click at [151, 61] on div "ROWENTA SO2351F0 GRIS" at bounding box center [283, 60] width 266 height 8
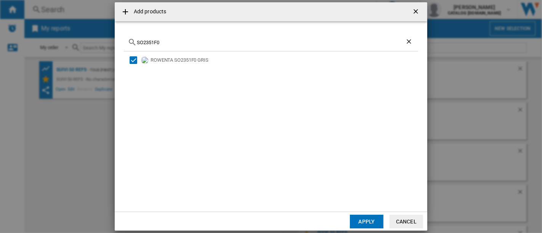
click at [296, 120] on div "ROWENTA SO2351F0 GRIS" at bounding box center [271, 126] width 294 height 151
click at [351, 222] on button "Apply" at bounding box center [367, 222] width 34 height 14
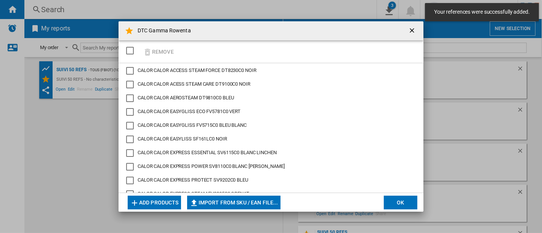
click at [137, 201] on ng-md-icon "DTC Gamma ..." at bounding box center [134, 202] width 9 height 9
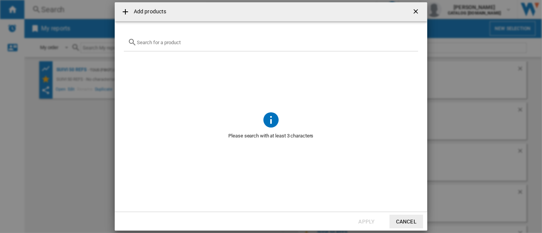
click at [351, 49] on div "Add products ..." at bounding box center [271, 43] width 294 height 18
click at [355, 42] on input "Add products ..." at bounding box center [275, 43] width 277 height 6
paste input "SO9330F0"
type input "SO9330F0"
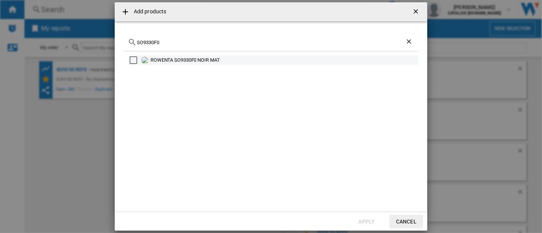
drag, startPoint x: 239, startPoint y: 60, endPoint x: 151, endPoint y: 60, distance: 88.0
click at [151, 60] on div "ROWENTA SO9330F0 NOIR MAT" at bounding box center [283, 60] width 266 height 8
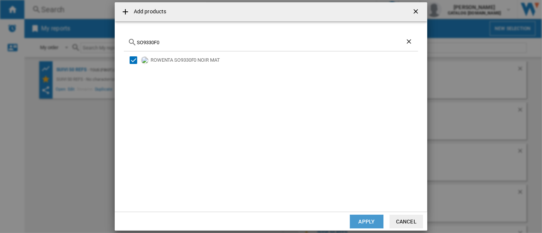
click at [367, 222] on button "Apply" at bounding box center [367, 222] width 34 height 14
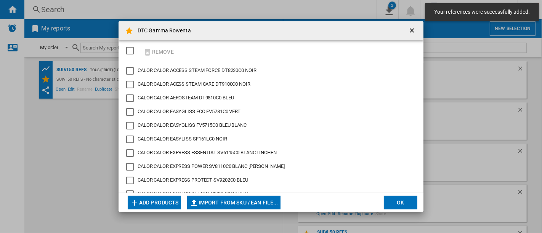
click at [155, 200] on button "Add products" at bounding box center [154, 203] width 53 height 14
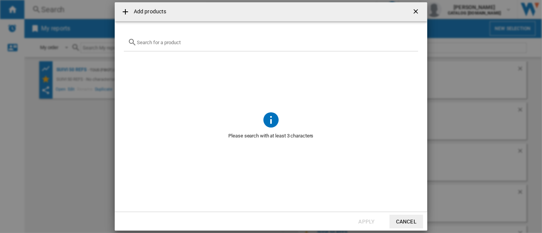
click at [177, 37] on div "Add products ..." at bounding box center [271, 43] width 294 height 18
click at [177, 42] on input "Add products ..." at bounding box center [275, 43] width 277 height 6
paste input "SO9350F0"
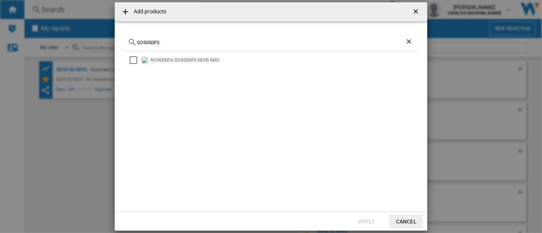
type input "SO9350F0"
drag, startPoint x: 229, startPoint y: 59, endPoint x: 149, endPoint y: 60, distance: 79.6
click at [149, 60] on div "ROWENTA SO9350F0 NOIR MAT" at bounding box center [272, 60] width 289 height 10
click at [136, 61] on div "Select" at bounding box center [133, 60] width 8 height 8
click at [368, 219] on button "Apply" at bounding box center [367, 222] width 34 height 14
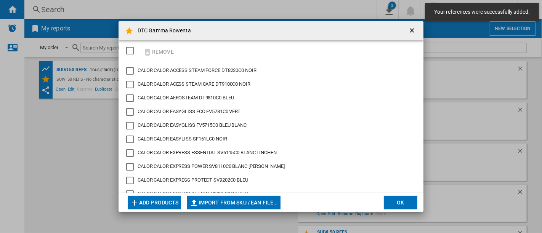
click at [169, 203] on button "Add products" at bounding box center [154, 203] width 53 height 14
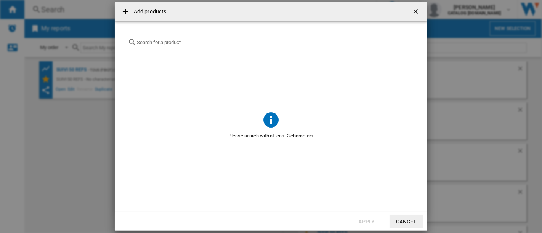
click at [247, 41] on input "Add products ..." at bounding box center [275, 43] width 277 height 6
paste input "FV9851C0"
type input "FV9851C0"
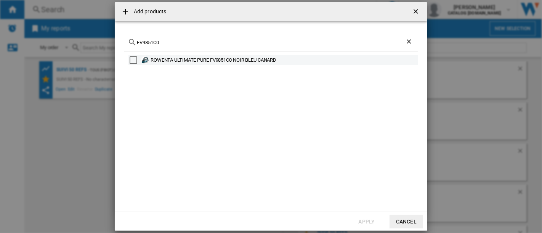
drag, startPoint x: 284, startPoint y: 62, endPoint x: 150, endPoint y: 59, distance: 134.1
click at [150, 59] on div "ROWENTA ULTIMATE PURE FV9851C0 NOIR BLEU CANARD" at bounding box center [283, 60] width 266 height 8
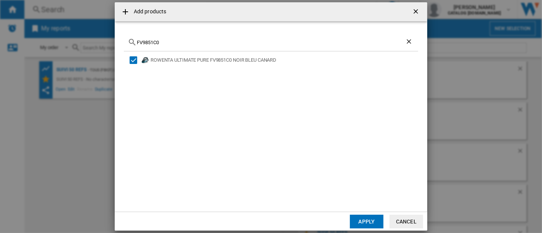
click at [365, 222] on button "Apply" at bounding box center [367, 222] width 34 height 14
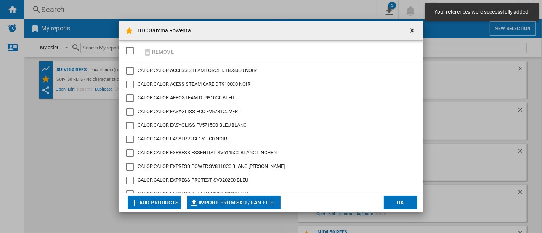
click at [165, 201] on button "Add products" at bounding box center [154, 203] width 53 height 14
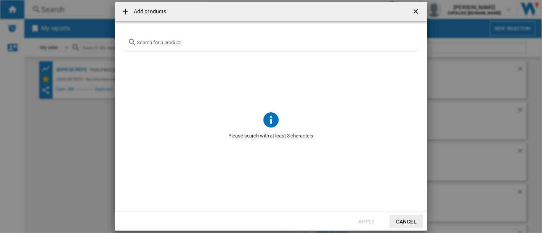
click at [162, 50] on div "Add products ..." at bounding box center [271, 43] width 294 height 18
click at [164, 45] on input "Add products ..." at bounding box center [275, 43] width 277 height 6
paste input "GZ5735E0"
type input "GZ5735E0"
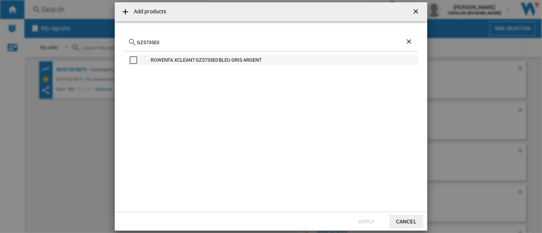
drag, startPoint x: 281, startPoint y: 62, endPoint x: 150, endPoint y: 61, distance: 131.0
click at [150, 61] on div "ROWENTA XCLEAN7 GZ5735E0 BLEU GRIS ARGENT" at bounding box center [272, 60] width 289 height 10
click at [131, 59] on div "Select" at bounding box center [133, 60] width 8 height 8
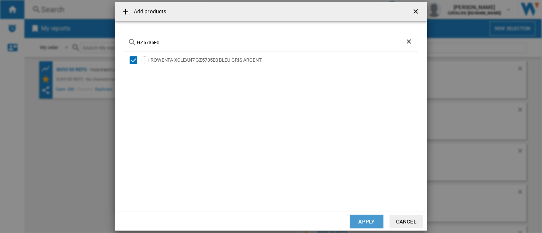
click at [373, 219] on button "Apply" at bounding box center [367, 222] width 34 height 14
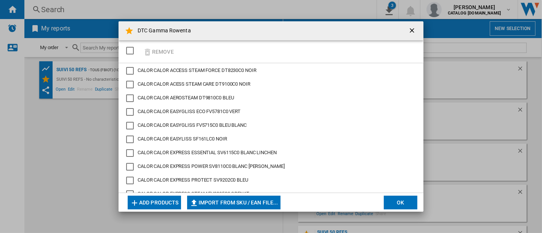
click at [160, 196] on button "Add products" at bounding box center [154, 203] width 53 height 14
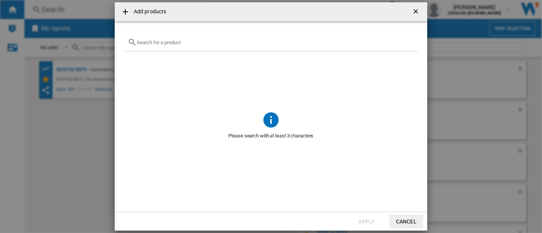
click at [184, 46] on div "Add products ..." at bounding box center [271, 43] width 294 height 18
click at [185, 44] on input "Add products ..." at bounding box center [275, 43] width 277 height 6
paste input "RH9L55E0"
type input "RH9L55E0"
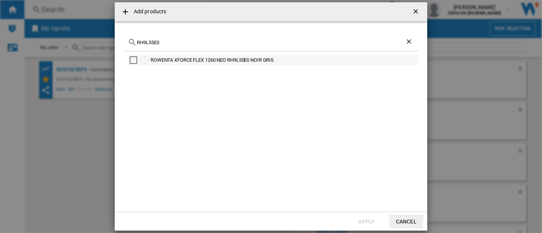
drag, startPoint x: 294, startPoint y: 63, endPoint x: 152, endPoint y: 61, distance: 142.1
click at [152, 61] on div "ROWENTA XFORCE FLEX 1260 NEO RH9L55E0 NOIR GRIS" at bounding box center [283, 60] width 266 height 8
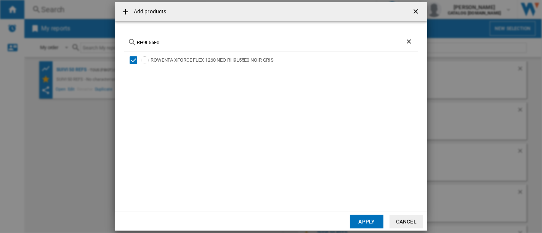
click at [368, 219] on button "Apply" at bounding box center [367, 222] width 34 height 14
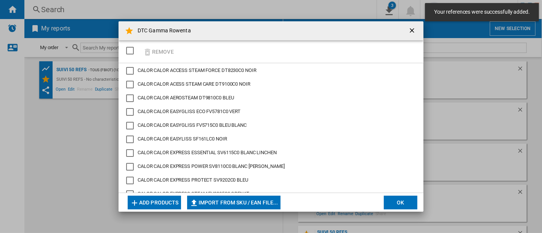
click at [172, 200] on button "Add products" at bounding box center [154, 203] width 53 height 14
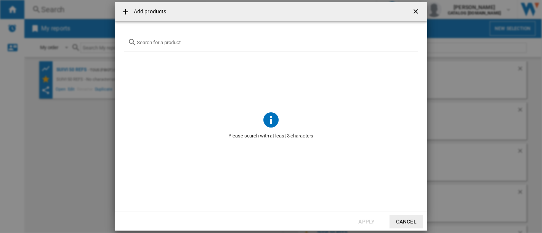
click at [164, 50] on div "Add products ..." at bounding box center [271, 43] width 294 height 18
click at [165, 46] on div "Add products ..." at bounding box center [271, 43] width 294 height 18
click at [165, 44] on input "Add products ..." at bounding box center [275, 43] width 277 height 6
paste input "RH9A93E0"
type input "RH9A93E0"
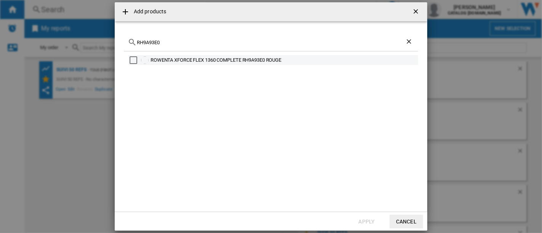
drag, startPoint x: 305, startPoint y: 58, endPoint x: 150, endPoint y: 64, distance: 155.1
click at [150, 64] on div "ROWENTA XFORCE FLEX 1360 COMPLETE RH9A93E0 ROUGE" at bounding box center [272, 60] width 289 height 10
click at [130, 59] on div "Select" at bounding box center [133, 60] width 8 height 8
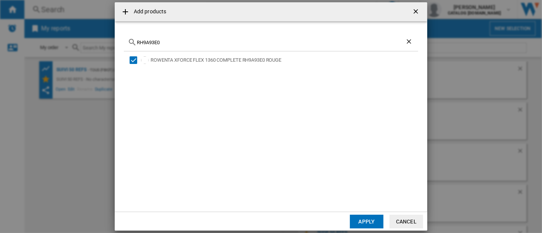
click at [364, 225] on button "Apply" at bounding box center [367, 222] width 34 height 14
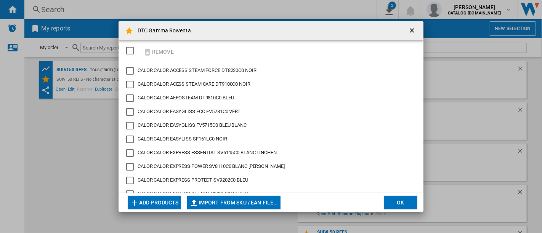
click at [145, 200] on button "Add products" at bounding box center [154, 203] width 53 height 14
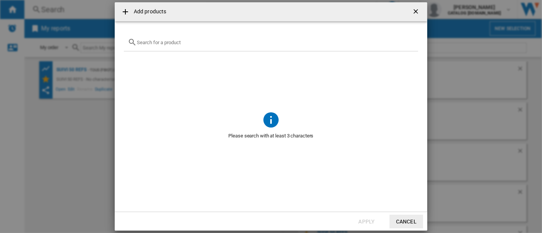
click at [168, 46] on div "Add products ..." at bounding box center [271, 43] width 294 height 18
click at [168, 41] on input "Add products ..." at bounding box center [275, 43] width 277 height 6
paste input "RH9C71E0"
type input "RH9C71E0"
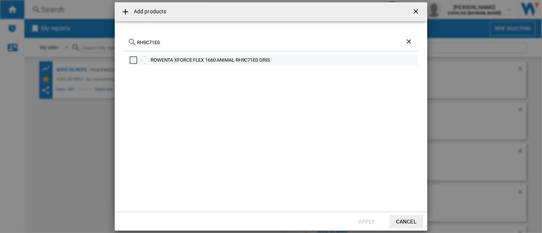
drag, startPoint x: 288, startPoint y: 61, endPoint x: 149, endPoint y: 59, distance: 139.8
click at [149, 59] on div "ROWENTA XFORCE FLEX 1660 ANIMAL RH9C71E0 GRIS" at bounding box center [272, 60] width 289 height 10
click at [135, 60] on div "Select" at bounding box center [133, 60] width 8 height 8
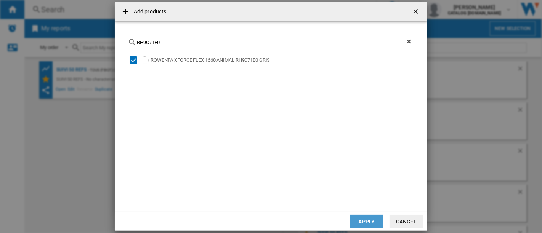
click at [369, 223] on button "Apply" at bounding box center [367, 222] width 34 height 14
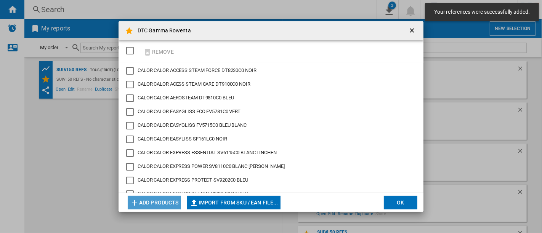
click at [155, 205] on button "Add products" at bounding box center [154, 203] width 53 height 14
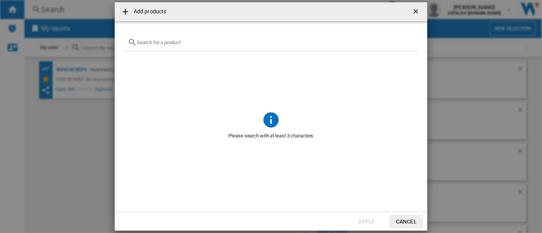
click at [153, 38] on div "Add products ..." at bounding box center [271, 43] width 294 height 18
click at [165, 43] on input "Add products ..." at bounding box center [275, 43] width 277 height 6
paste input "RH9CD9E0"
type input "RH9CD9E0"
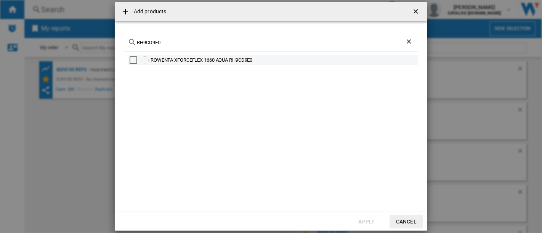
drag, startPoint x: 265, startPoint y: 62, endPoint x: 152, endPoint y: 60, distance: 113.1
click at [152, 60] on div "ROWENTA XFORCEFLEX 1660 AQUA RH9CD9E0" at bounding box center [283, 60] width 266 height 8
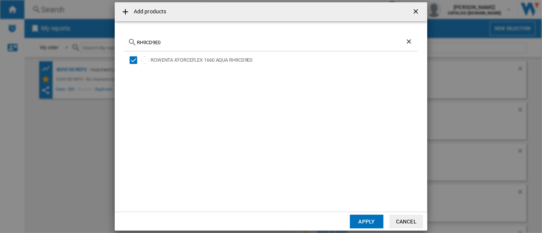
click at [366, 220] on button "Apply" at bounding box center [367, 222] width 34 height 14
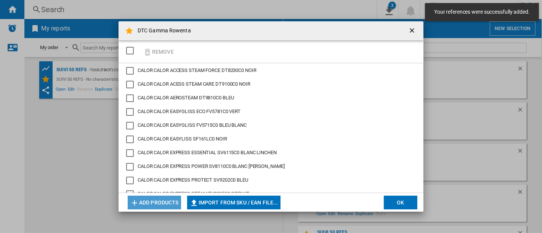
click at [157, 201] on button "Add products" at bounding box center [154, 203] width 53 height 14
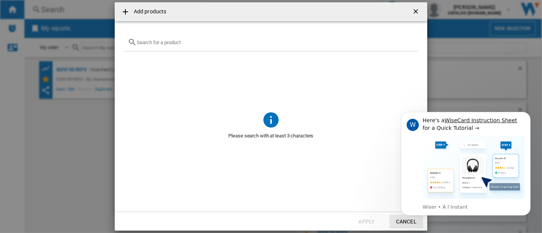
click at [249, 45] on input "Add products ..." at bounding box center [275, 43] width 277 height 6
click at [249, 44] on input "Add products ..." at bounding box center [275, 43] width 277 height 6
paste input "RR9547E0"
type input "RR9547E0"
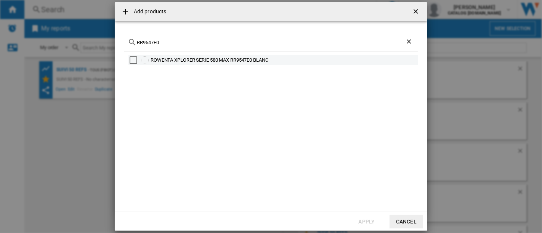
drag, startPoint x: 287, startPoint y: 61, endPoint x: 147, endPoint y: 59, distance: 140.5
click at [147, 59] on div "ROWENTA XPLORER SERIE 580 MAX RR9547E0 BLANC" at bounding box center [272, 60] width 289 height 10
click at [220, 62] on div "ROWENTA XPLORER SERIE 580 MAX RR9547E0 BLANC" at bounding box center [283, 60] width 266 height 8
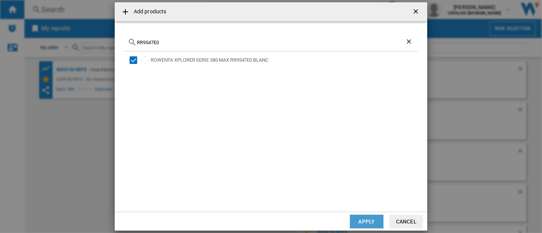
click at [364, 224] on button "Apply" at bounding box center [367, 222] width 34 height 14
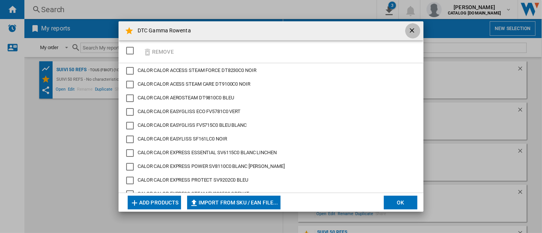
click at [409, 33] on ng-md-icon "getI18NText('BUTTONS.CLOSE_DIALOG')" at bounding box center [412, 31] width 9 height 9
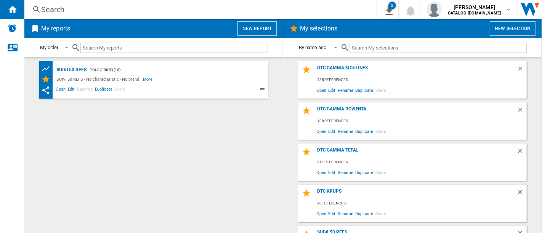
click at [333, 67] on div "DTC GAMMA MOULINEX" at bounding box center [415, 70] width 201 height 10
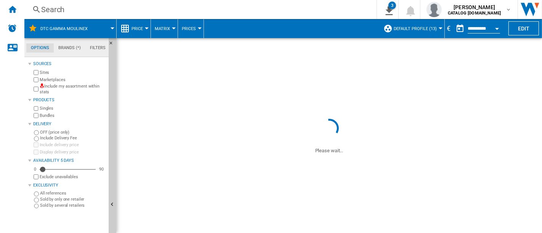
click at [69, 10] on div "Search" at bounding box center [198, 9] width 315 height 11
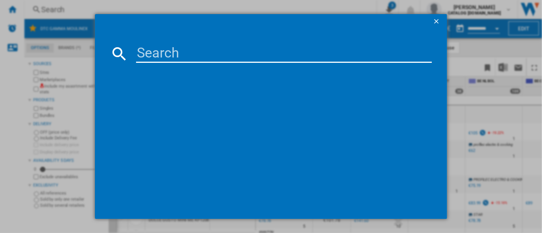
paste input "XA6150E0"
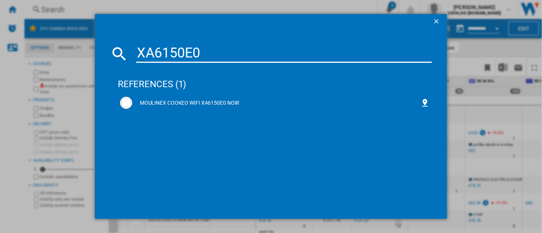
click at [166, 55] on input "XA6150E0" at bounding box center [284, 54] width 296 height 18
paste input "EZ901AF"
type input "EZ901AF0"
click at [206, 51] on input "EZ901AF0" at bounding box center [284, 54] width 296 height 18
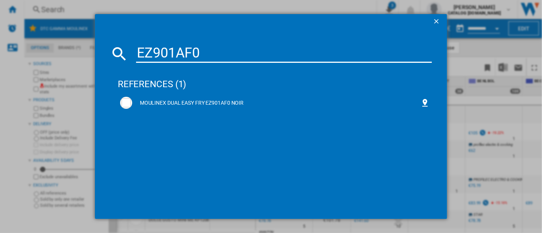
click at [206, 51] on input "EZ901AF0" at bounding box center [284, 54] width 296 height 18
click at [217, 104] on div "MOULINEX DUAL EASY FRY EZ901AF0 NOIR" at bounding box center [276, 103] width 288 height 8
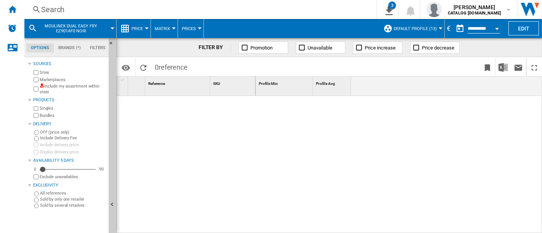
click at [93, 5] on div "Search" at bounding box center [198, 9] width 315 height 11
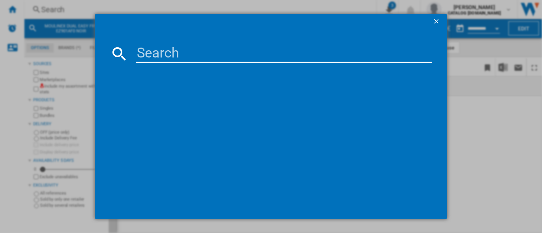
click at [154, 45] on input at bounding box center [284, 54] width 296 height 18
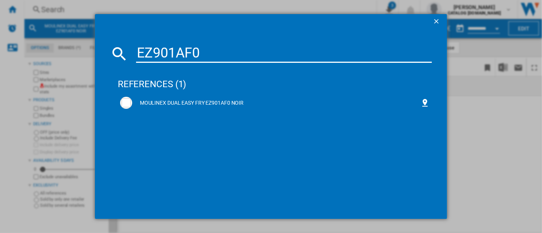
click at [158, 45] on input "EZ901AF0" at bounding box center [284, 54] width 296 height 18
paste input "BW871D"
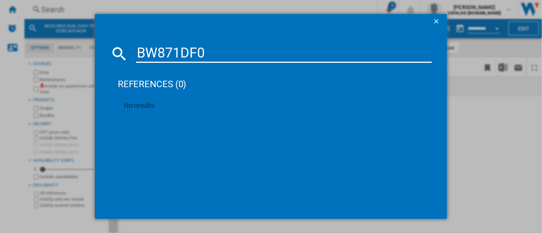
type input "BW871DF0"
click at [436, 22] on ng-md-icon "getI18NText('BUTTONS.CLOSE_DIALOG')" at bounding box center [436, 22] width 9 height 9
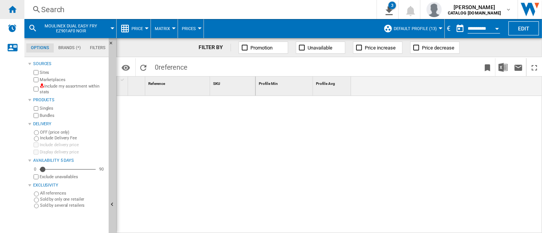
click at [13, 9] on ng-md-icon "Home" at bounding box center [12, 9] width 9 height 9
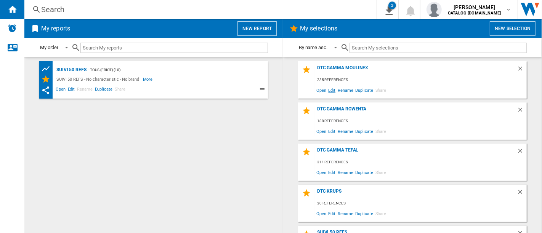
click at [332, 92] on span "Edit" at bounding box center [332, 90] width 10 height 10
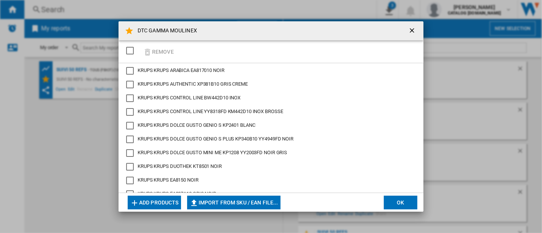
click at [156, 193] on md-dialog-actions "Add products Import from SKU / EAN file... Import manually... OK" at bounding box center [270, 202] width 305 height 19
click at [156, 196] on button "Add products" at bounding box center [154, 203] width 53 height 14
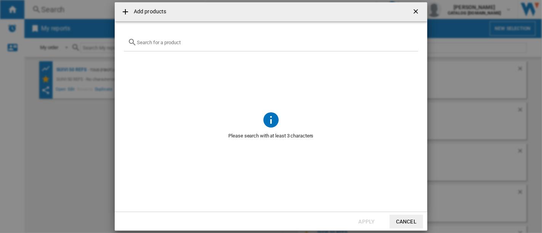
click at [175, 50] on div "Add products ..." at bounding box center [271, 43] width 294 height 18
click at [177, 46] on div "Add products ..." at bounding box center [271, 43] width 294 height 18
click at [179, 44] on input "Add products ..." at bounding box center [275, 43] width 277 height 6
paste input "BW871DF0"
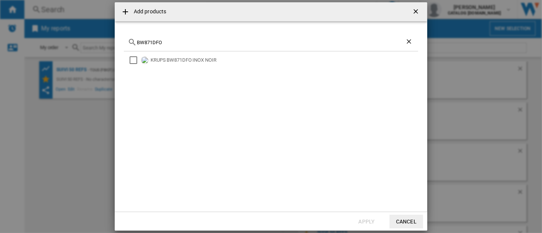
type input "BW871DFO"
click at [408, 41] on ng-md-icon "Clear search" at bounding box center [409, 42] width 9 height 9
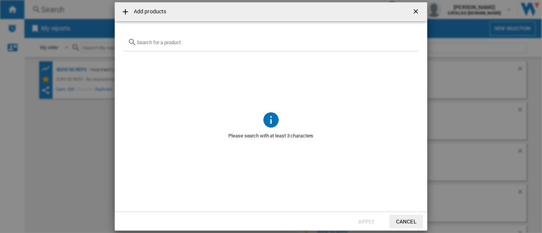
click at [415, 13] on ng-md-icon "getI18NText('BUTTONS.CLOSE_DIALOG')" at bounding box center [416, 12] width 9 height 9
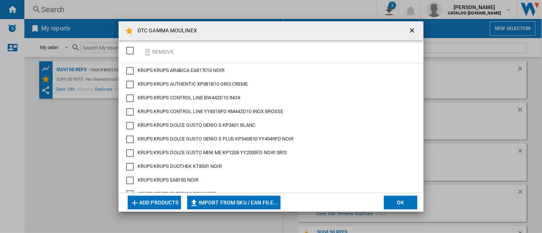
click at [411, 31] on ng-md-icon "getI18NText('BUTTONS.CLOSE_DIALOG')" at bounding box center [412, 31] width 9 height 9
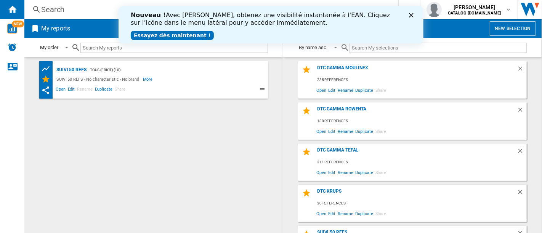
click at [161, 130] on div "SUIVI 50 REFS - TOUS (fbiot) (10) SUIVI 50 REFS - No characteristic - No brand …" at bounding box center [153, 145] width 243 height 168
click at [392, 51] on input "text" at bounding box center [437, 48] width 177 height 10
click at [353, 108] on div "DTC Gamma Rowenta" at bounding box center [415, 111] width 201 height 10
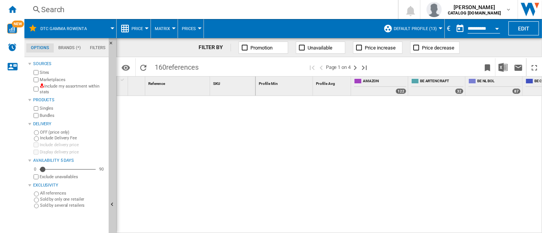
click at [120, 7] on div "Search" at bounding box center [209, 9] width 337 height 11
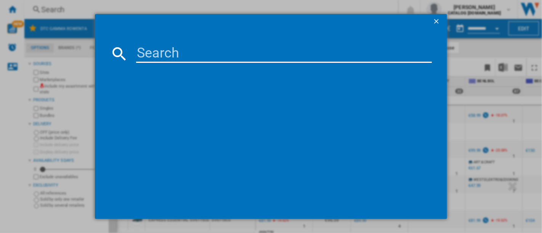
click at [183, 50] on input at bounding box center [284, 54] width 296 height 18
paste input "RR8585WH"
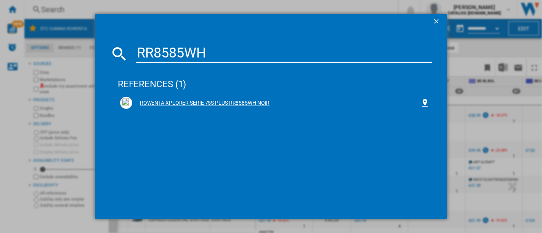
type input "RR8585WH"
click at [221, 101] on div "ROWENTA XPLORER SERIE 75S PLUS RR8585WH NOIR" at bounding box center [276, 103] width 288 height 8
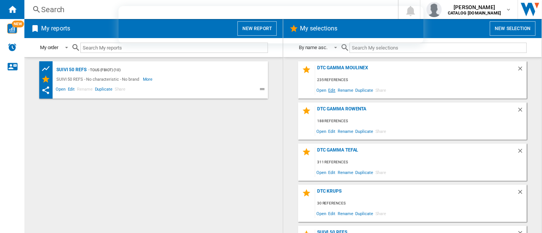
click at [328, 91] on span "Edit" at bounding box center [332, 90] width 10 height 10
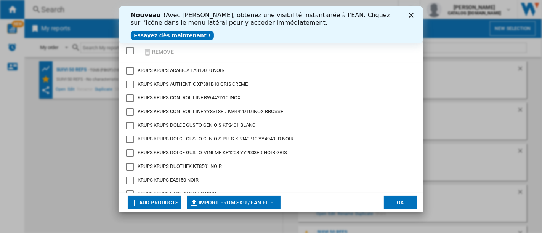
click at [411, 14] on polygon "Fermer" at bounding box center [410, 15] width 5 height 5
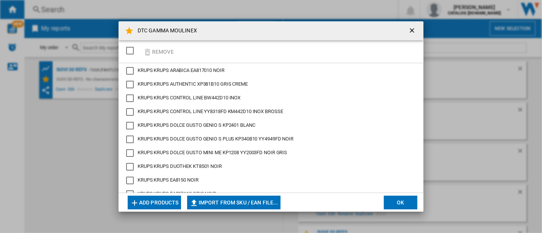
click at [142, 193] on md-dialog-actions "Add products Import from SKU / EAN file... Import manually... OK" at bounding box center [270, 202] width 305 height 19
click at [144, 197] on button "Add products" at bounding box center [154, 203] width 53 height 14
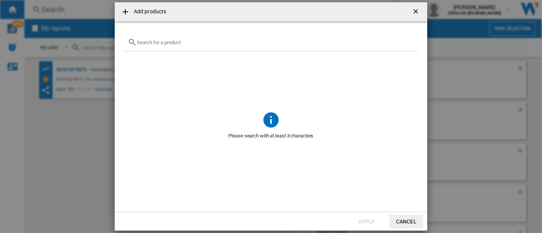
click at [187, 44] on input "text" at bounding box center [275, 43] width 277 height 6
paste input "BW871DF0"
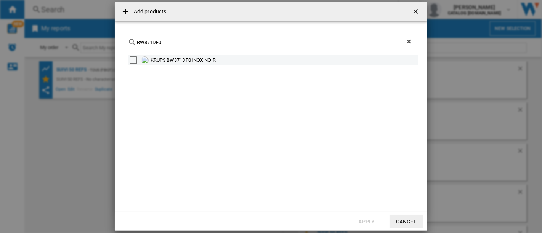
type input "BW871DF0"
drag, startPoint x: 222, startPoint y: 59, endPoint x: 150, endPoint y: 60, distance: 71.6
click at [150, 60] on div "KRUPS BW871DF0 INOX NOIR" at bounding box center [283, 60] width 266 height 8
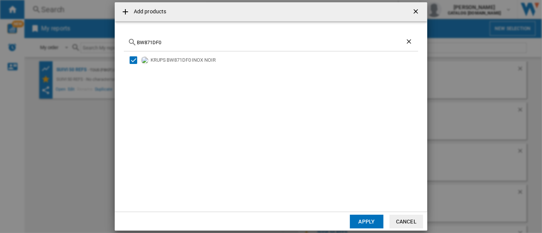
copy div "KRUPS BW871DF0 INOX NOIR"
click at [362, 214] on md-dialog-actions "Apply Cancel" at bounding box center [271, 221] width 312 height 19
click at [369, 221] on button "Apply" at bounding box center [367, 222] width 34 height 14
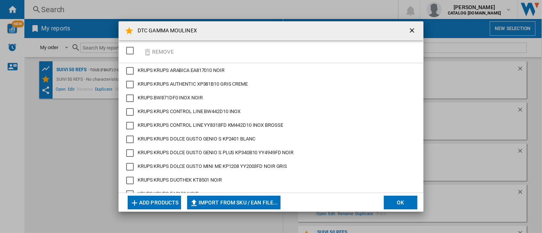
click at [165, 204] on button "Add products" at bounding box center [154, 203] width 53 height 14
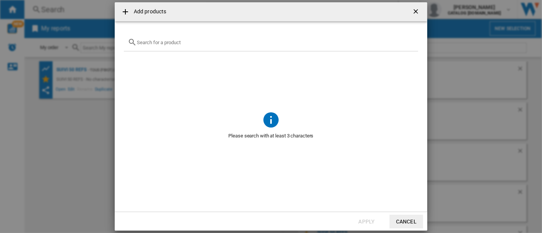
click at [200, 47] on div "{{getI18NText('SELECTIONS.EDITION_POPUP.OPEN_PRODUCTS_POPUP')}} {{::getI18NText…" at bounding box center [271, 43] width 294 height 18
click at [192, 41] on input "{{getI18NText('SELECTIONS.EDITION_POPUP.OPEN_PRODUCTS_POPUP')}} {{::getI18NText…" at bounding box center [275, 43] width 277 height 6
paste input "XA6150E0"
type input "XA6150E0"
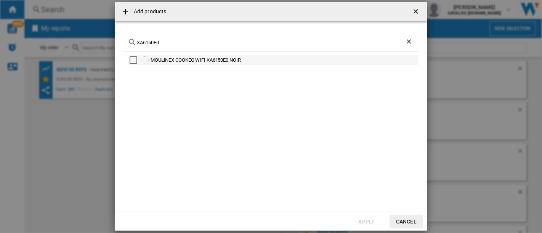
drag, startPoint x: 254, startPoint y: 61, endPoint x: 152, endPoint y: 61, distance: 101.3
click at [152, 61] on div "MOULINEX COOKEO WIFI XA6150E0 NOIR" at bounding box center [283, 60] width 266 height 8
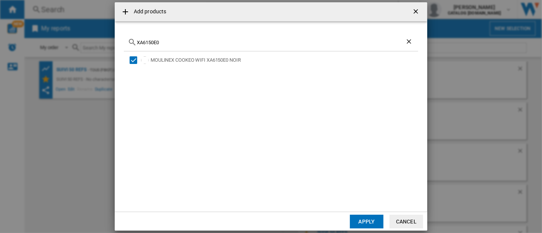
copy div "MOULINEX COOKEO WIFI XA6150E0 NOIR"
click at [372, 215] on button "Apply" at bounding box center [367, 222] width 34 height 14
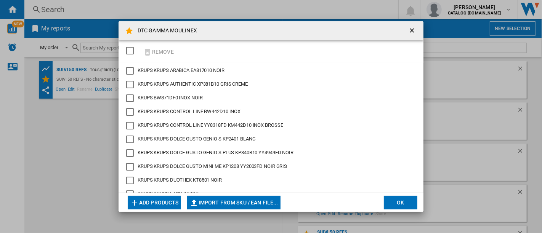
click at [416, 29] on ng-md-icon "getI18NText('BUTTONS.CLOSE_DIALOG')" at bounding box center [412, 31] width 9 height 9
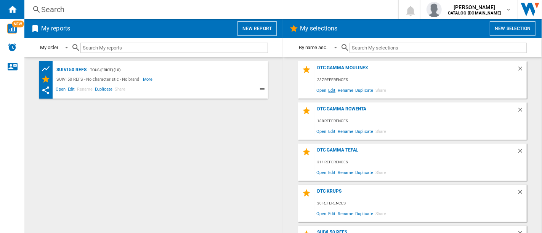
click at [330, 91] on span "Edit" at bounding box center [332, 90] width 10 height 10
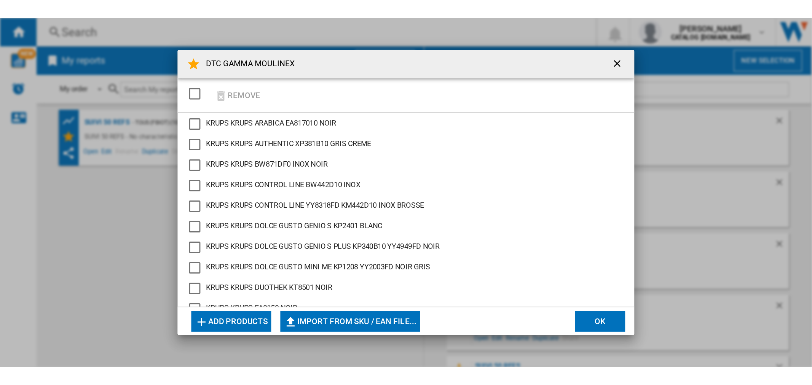
scroll to position [1203, 0]
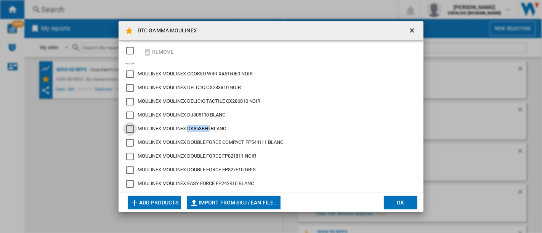
click at [157, 200] on button "Add products" at bounding box center [154, 203] width 53 height 14
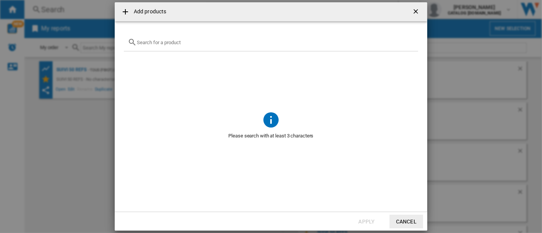
click at [201, 48] on div "{{getI18NText('SELECTIONS.EDITION_POPUP.OPEN_PRODUCTS_POPUP')}} {{::getI18NText…" at bounding box center [271, 43] width 294 height 18
click at [201, 44] on input "{{getI18NText('SELECTIONS.EDITION_POPUP.OPEN_PRODUCTS_POPUP')}} {{::getI18NText…" at bounding box center [275, 43] width 277 height 6
paste input "EZ901AF0"
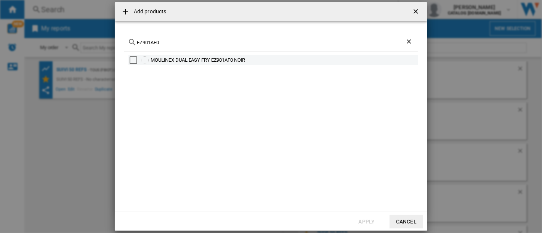
type input "EZ901AF0"
drag, startPoint x: 255, startPoint y: 60, endPoint x: 152, endPoint y: 63, distance: 103.3
click at [152, 63] on div "MOULINEX DUAL EASY FRY EZ901AF0 NOIR" at bounding box center [283, 60] width 266 height 8
copy div "MOULINEX DUAL EASY FRY EZ901AF0 NOIR"
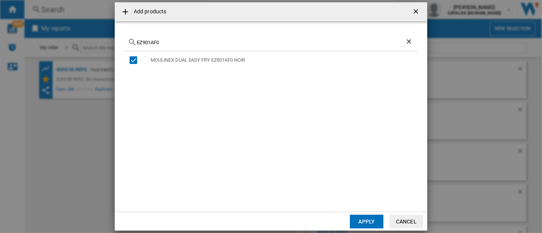
click at [364, 218] on button "Apply" at bounding box center [367, 222] width 34 height 14
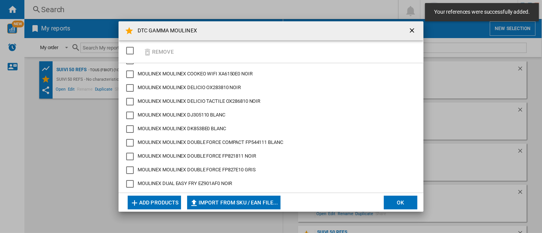
click at [410, 33] on ng-md-icon "getI18NText('BUTTONS.CLOSE_DIALOG')" at bounding box center [412, 31] width 9 height 9
